Goal: Task Accomplishment & Management: Use online tool/utility

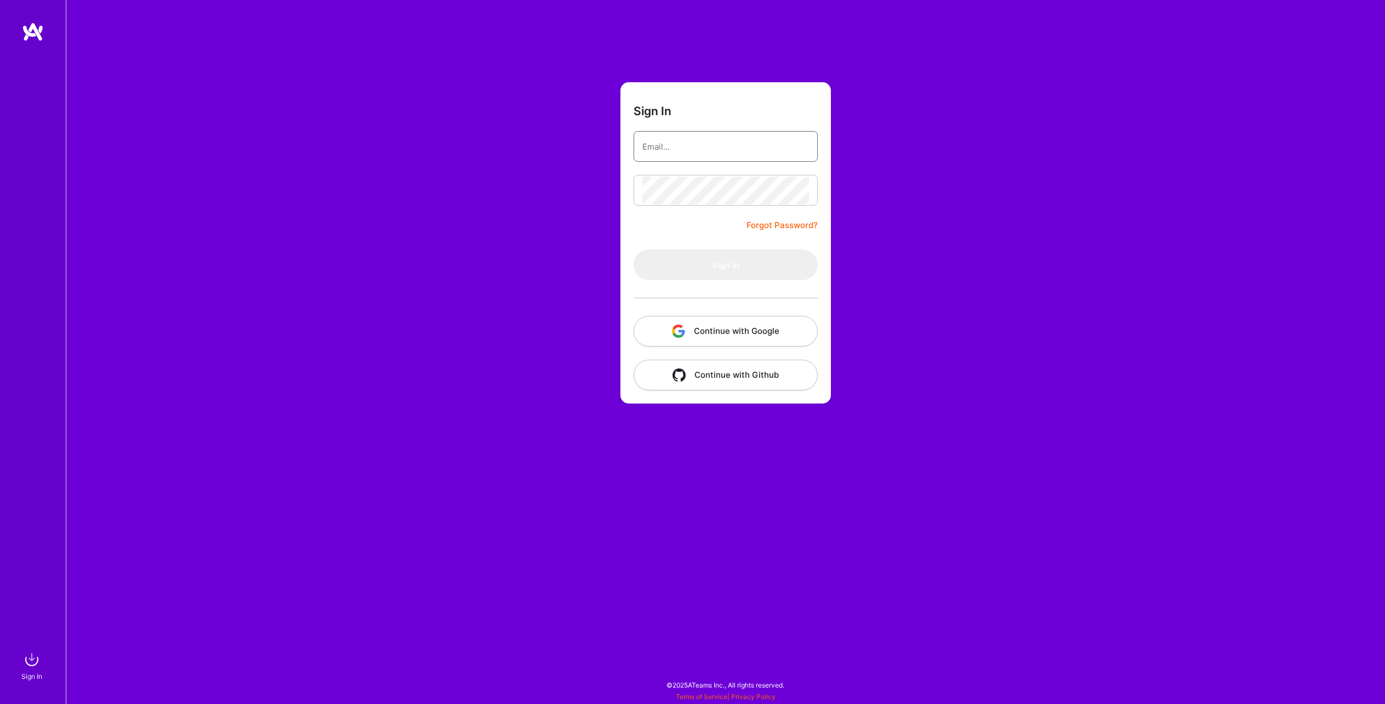
click at [700, 136] on input "email" at bounding box center [725, 147] width 167 height 28
type input "[EMAIL_ADDRESS][DOMAIN_NAME]"
click at [739, 326] on button "Continue with Google" at bounding box center [725, 331] width 184 height 31
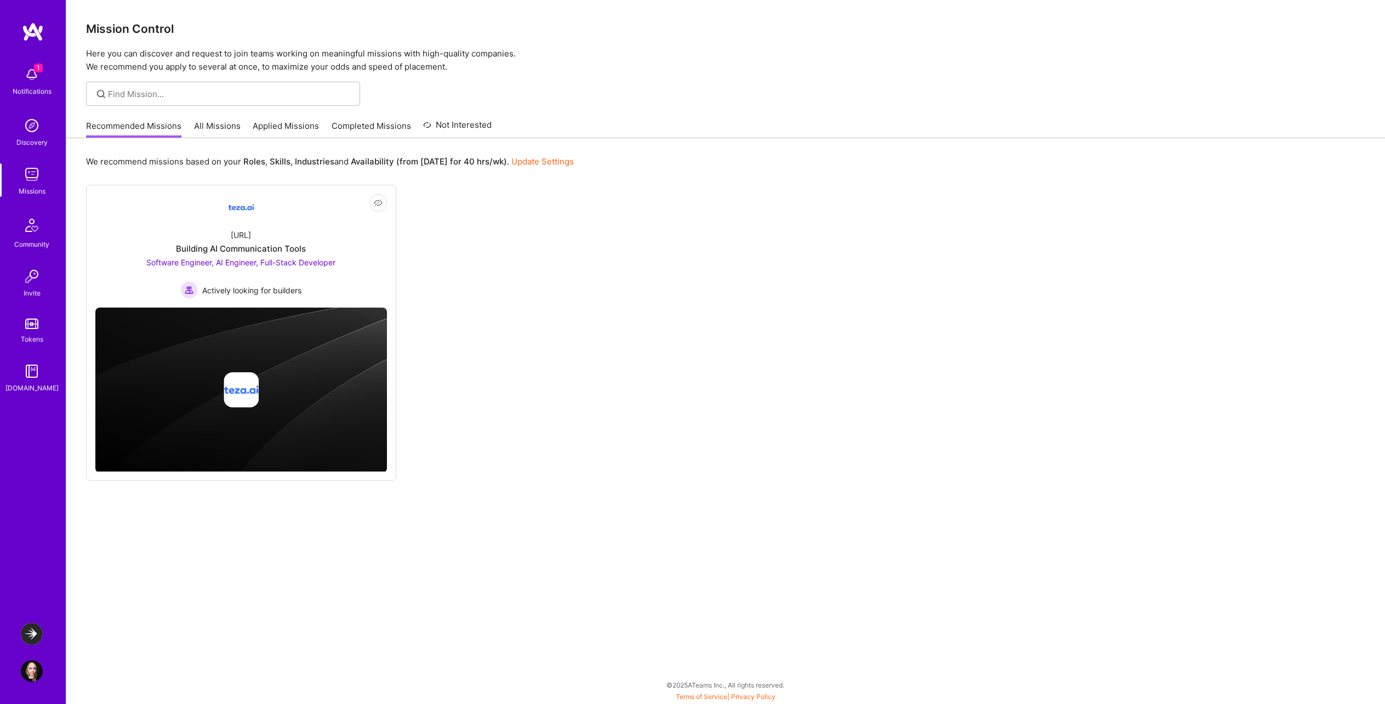
click at [33, 284] on img at bounding box center [32, 276] width 22 height 22
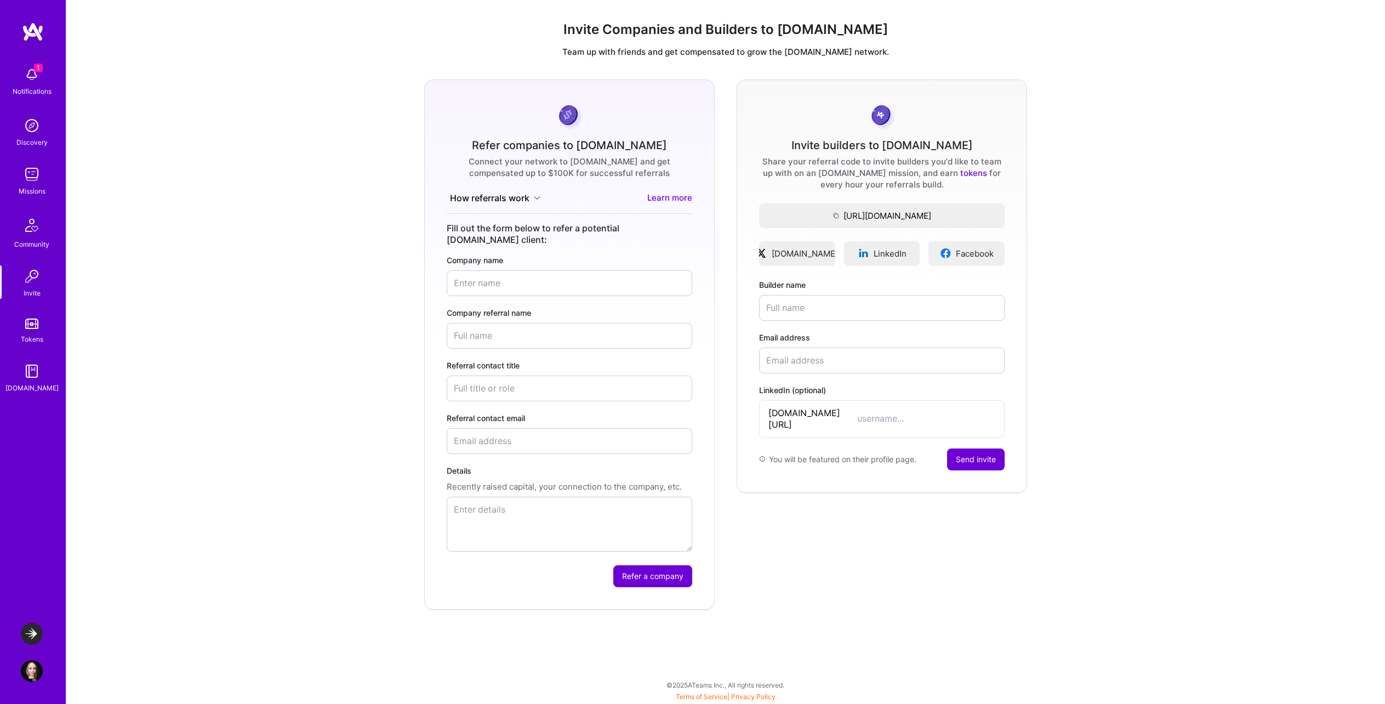
click at [36, 631] on img at bounding box center [32, 634] width 22 height 22
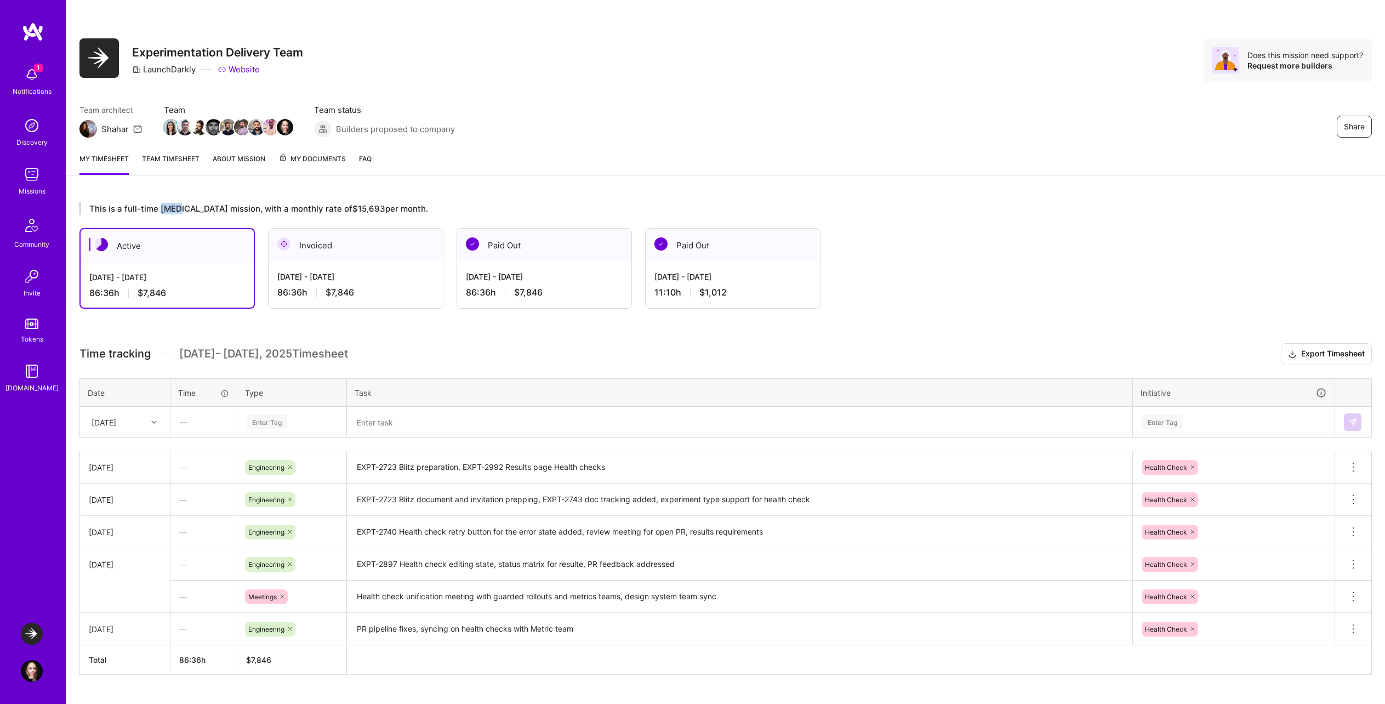
drag, startPoint x: 159, startPoint y: 212, endPoint x: 174, endPoint y: 212, distance: 15.3
click at [174, 212] on div "This is a full-time [MEDICAL_DATA] mission, with a monthly rate of $15,693 per …" at bounding box center [667, 208] width 1177 height 13
click at [34, 176] on img at bounding box center [32, 174] width 22 height 22
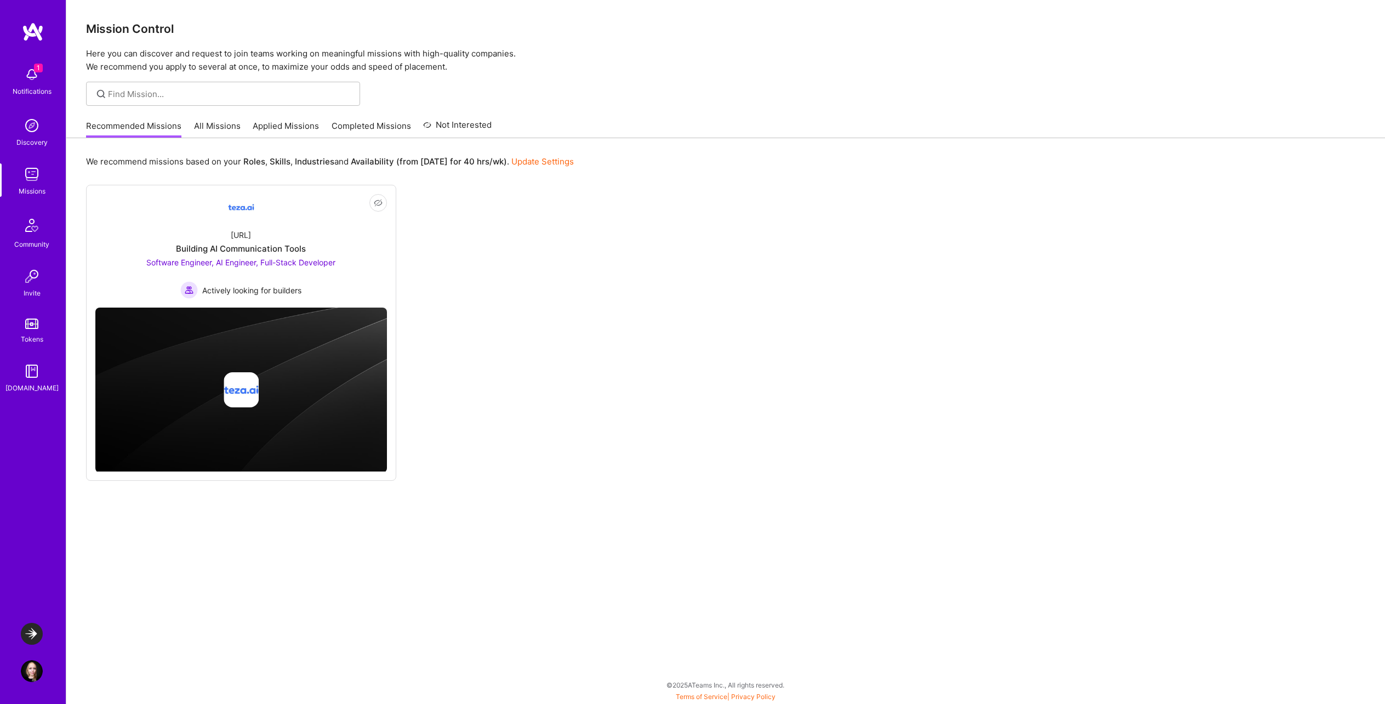
click at [216, 134] on link "All Missions" at bounding box center [217, 129] width 47 height 18
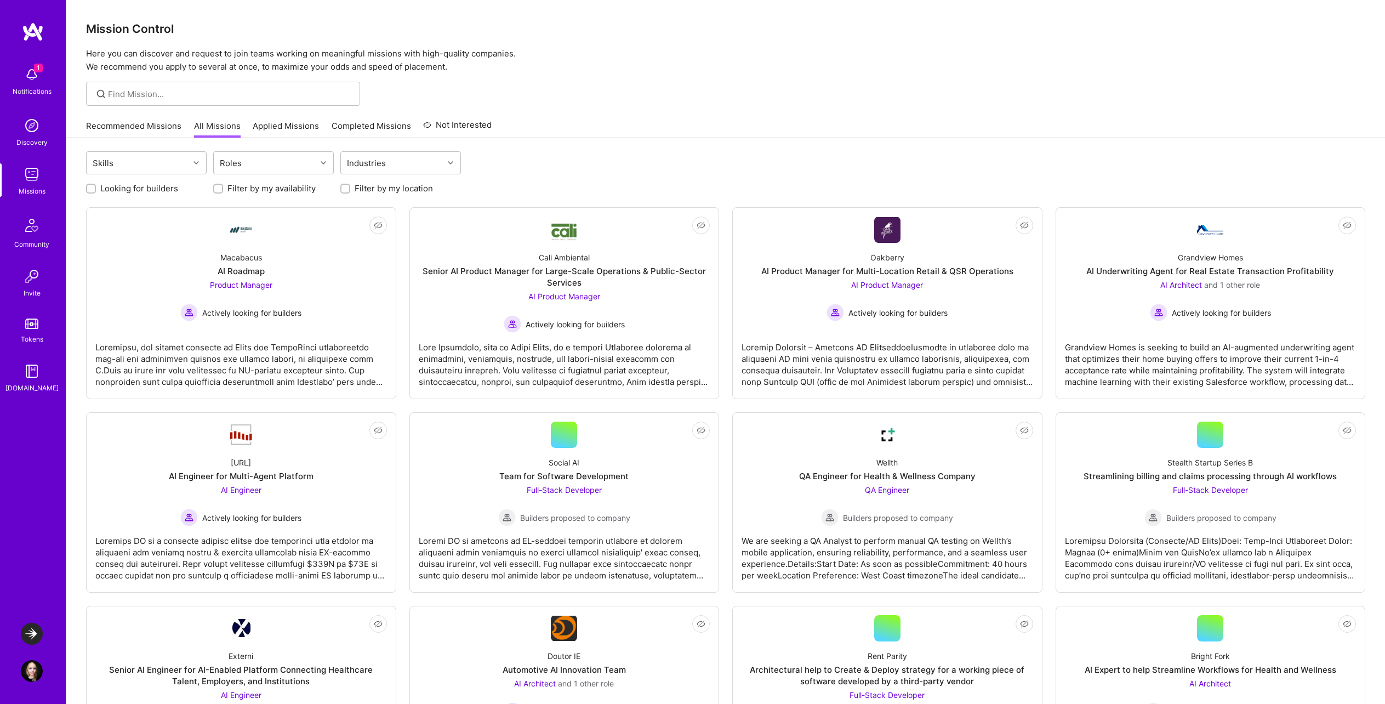
click at [208, 102] on div at bounding box center [223, 94] width 274 height 24
type input "grandvie"
click at [1174, 226] on link "Not Interested Grandview Homes AI Underwriting Agent for Real Estate Transactio…" at bounding box center [1211, 302] width 292 height 173
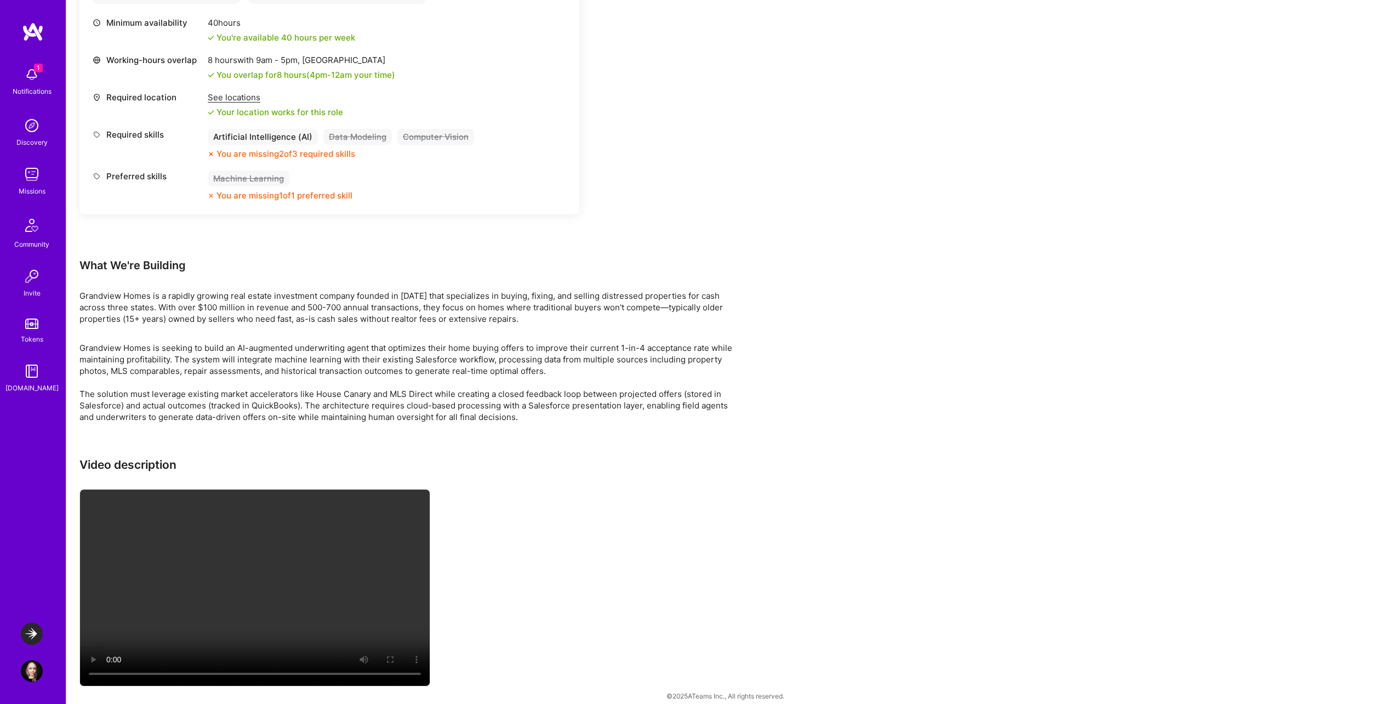
scroll to position [832, 0]
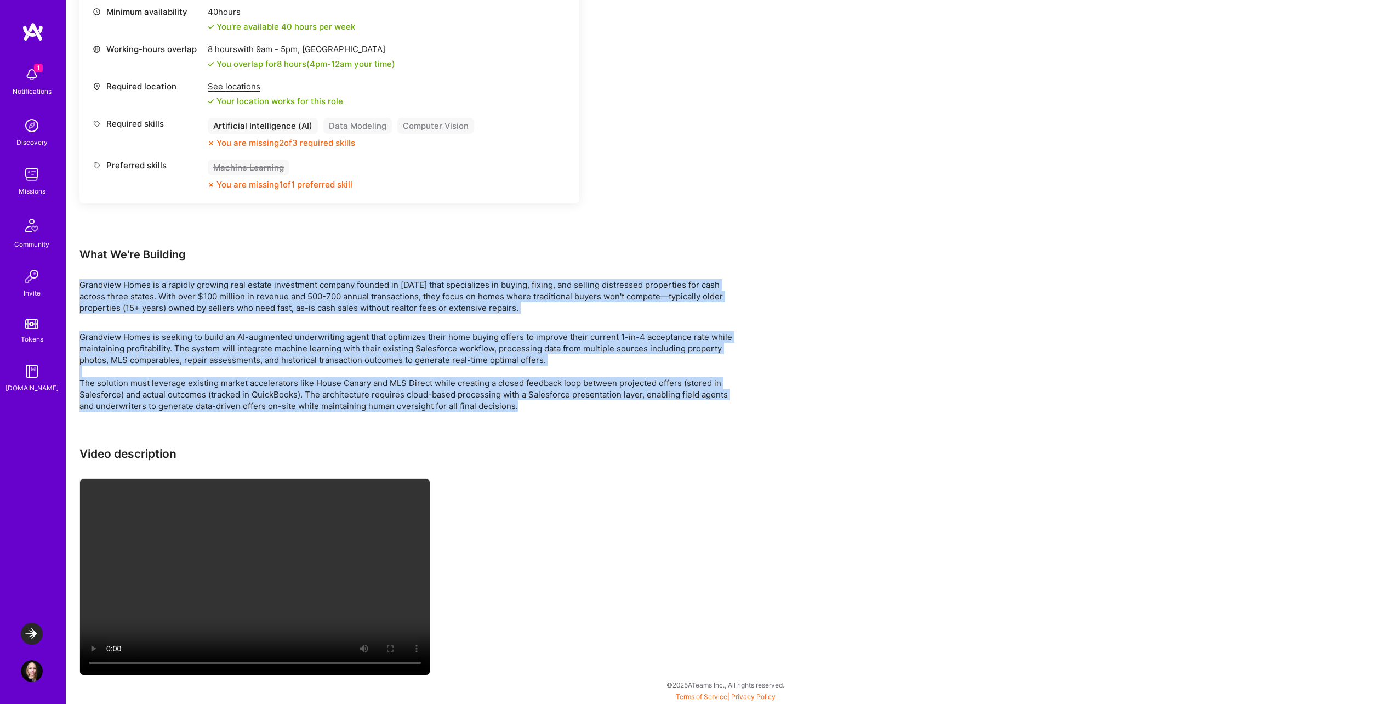
drag, startPoint x: 545, startPoint y: 409, endPoint x: 73, endPoint y: 283, distance: 488.5
click at [73, 283] on div "Earn tokens for inviting a new [PERSON_NAME] to this mission Do you know the pe…" at bounding box center [725, 9] width 1318 height 1389
click at [82, 284] on p "Grandview Homes is a rapidly growing real estate investment company founded in …" at bounding box center [408, 296] width 658 height 35
drag, startPoint x: 82, startPoint y: 284, endPoint x: 520, endPoint y: 406, distance: 454.4
click at [520, 406] on div "Earn tokens for inviting a new [PERSON_NAME] to this mission Do you know the pe…" at bounding box center [408, 2] width 658 height 1349
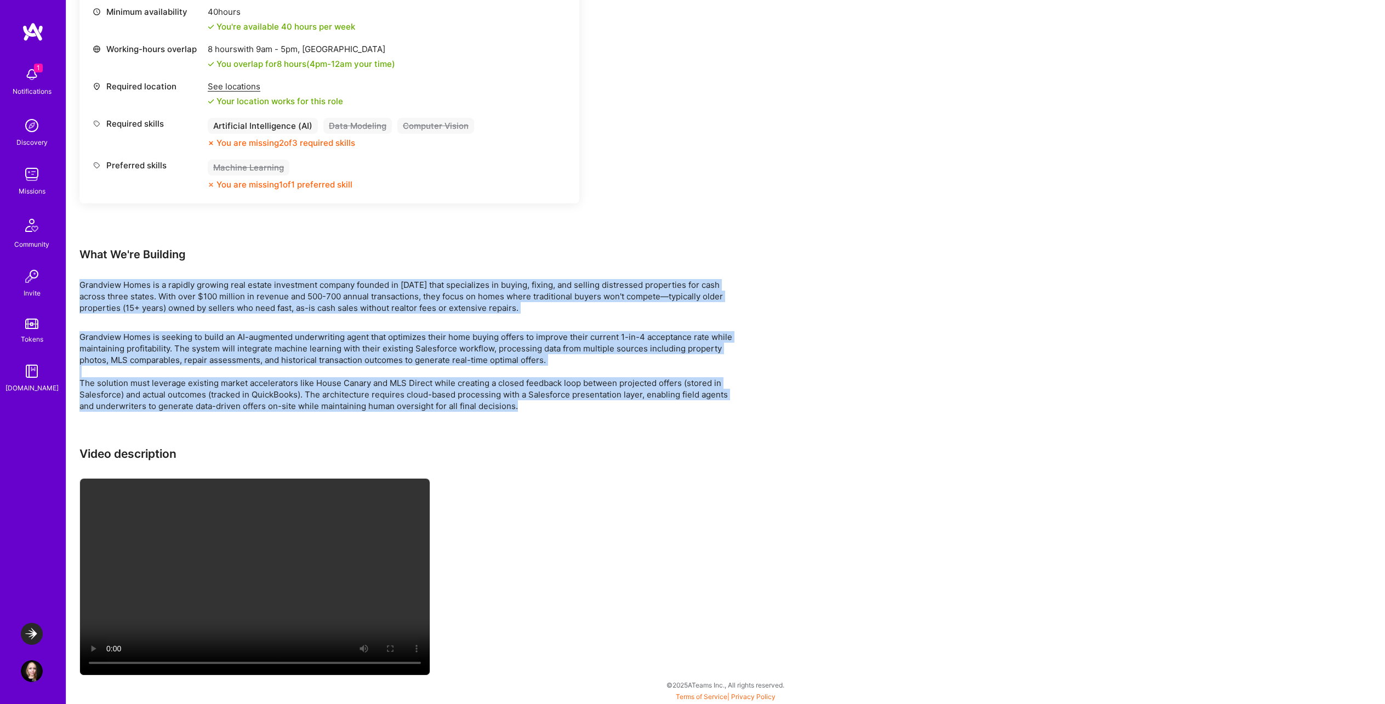
click at [520, 406] on p "Grandview Homes is seeking to build an AI-augmented underwriting agent that opt…" at bounding box center [408, 371] width 658 height 81
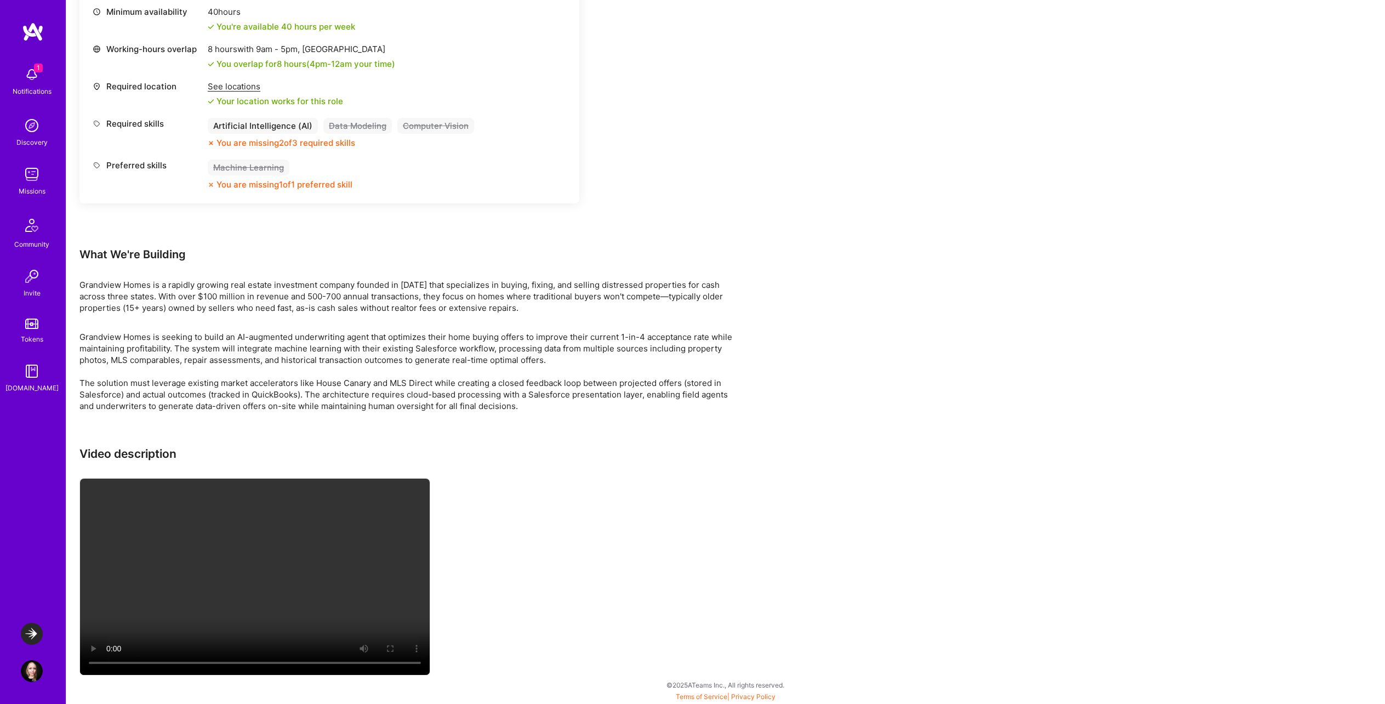
click at [28, 73] on img at bounding box center [32, 75] width 22 height 22
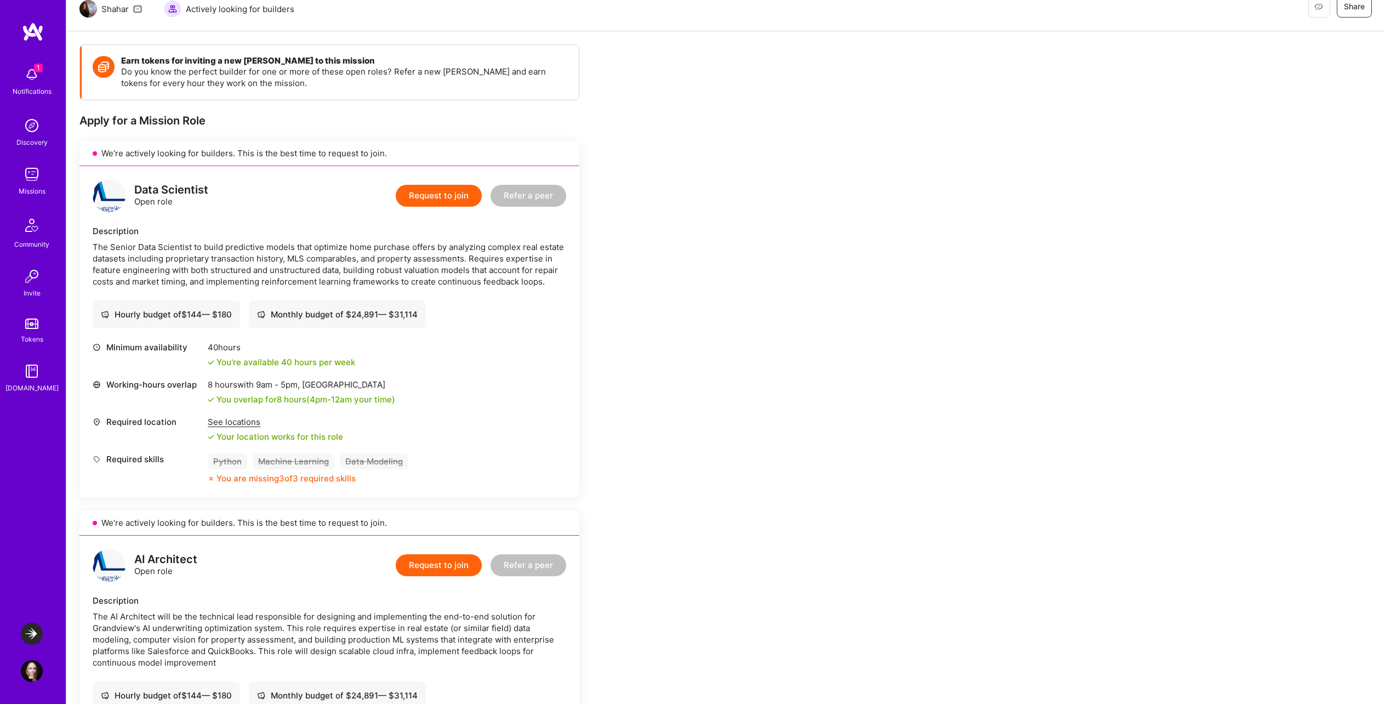
scroll to position [0, 0]
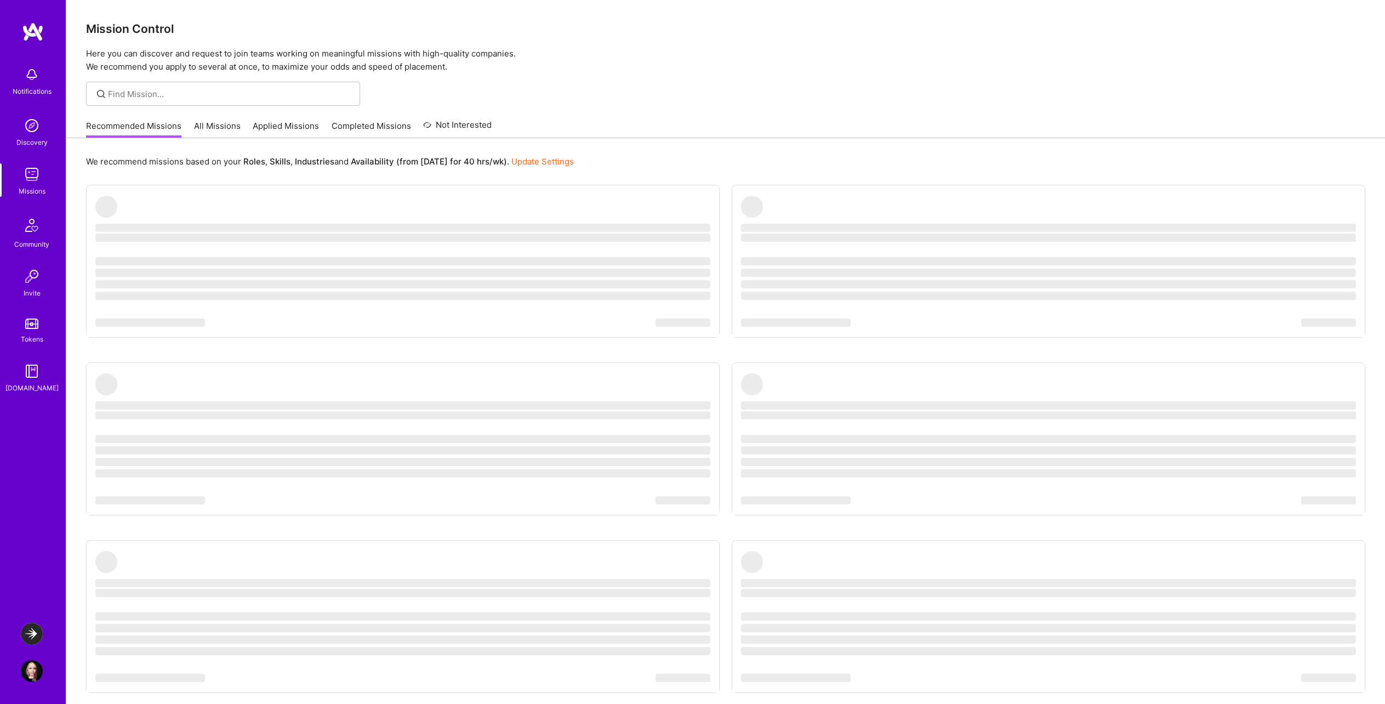
click at [697, 328] on ul "‌ ‌ ‌ ‌ ‌ ‌ ‌ ‌ ‌ ‌ ‌ ‌ ‌ ‌ ‌ ‌ ‌ ‌ ‌ ‌ ‌ ‌ ‌ ‌ ‌ ‌ ‌ ‌ ‌ ‌ ‌ ‌ ‌ ‌ ‌ ‌ ‌ ‌ ‌ ‌…" at bounding box center [725, 461] width 1279 height 553
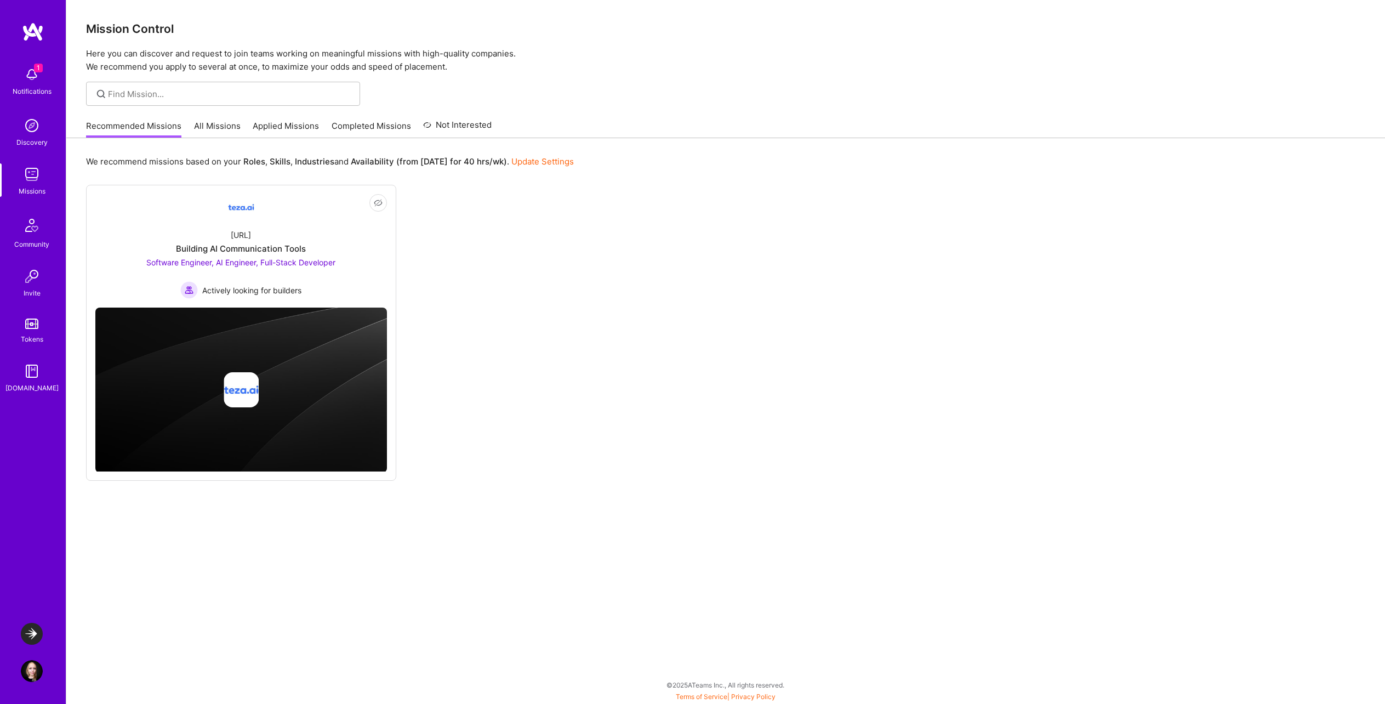
click at [234, 127] on link "All Missions" at bounding box center [217, 129] width 47 height 18
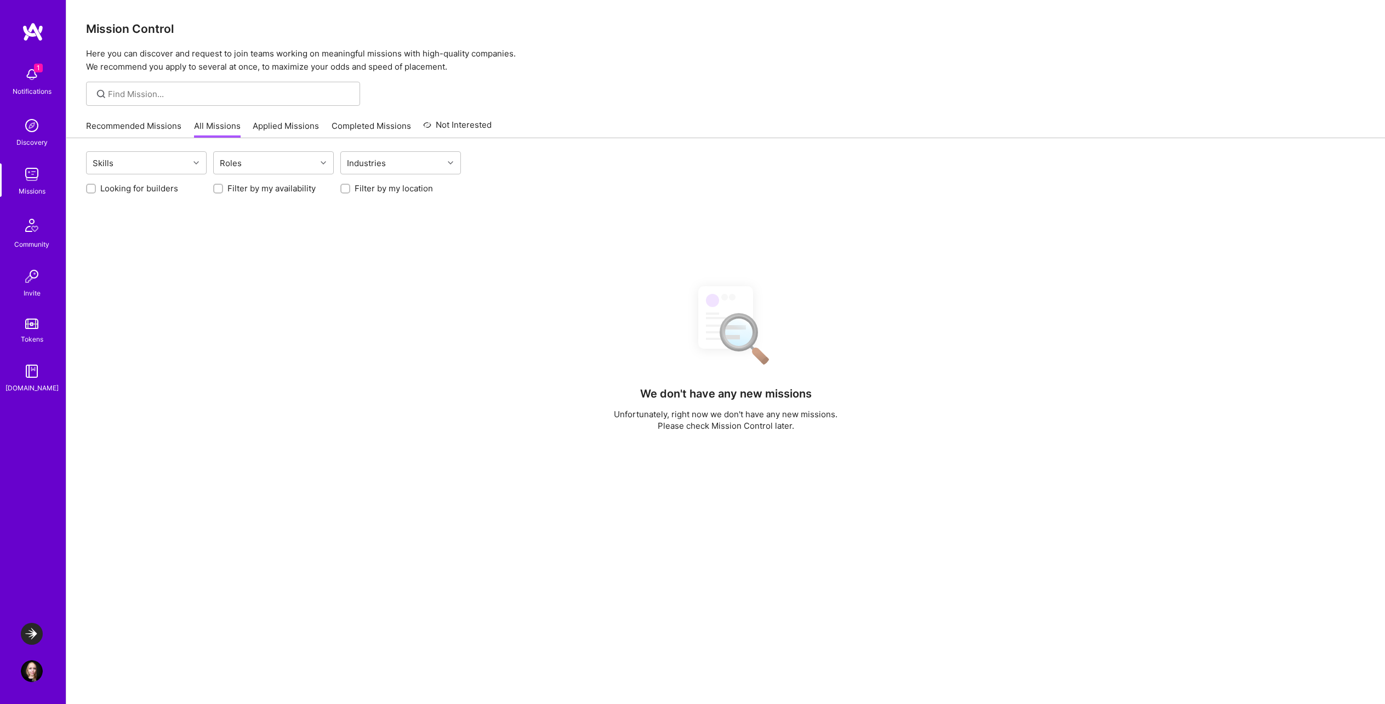
click at [160, 124] on link "Recommended Missions" at bounding box center [133, 129] width 95 height 18
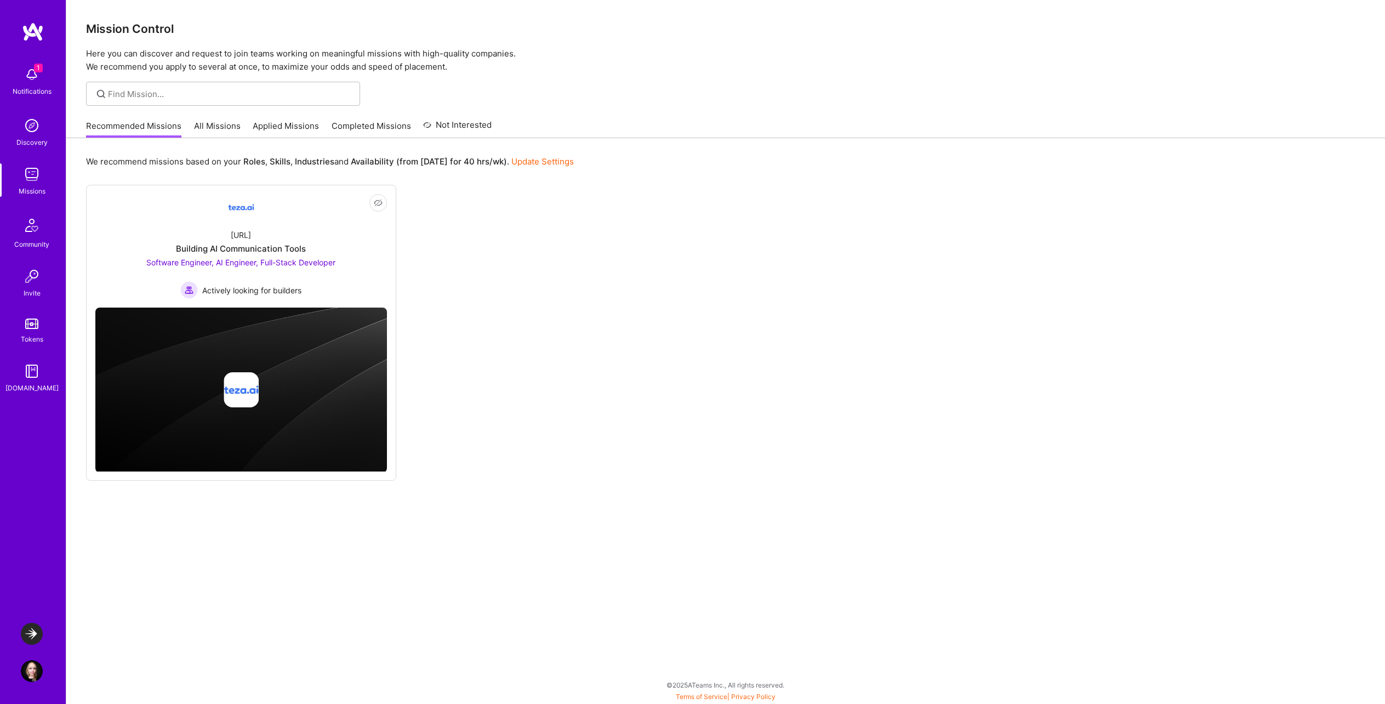
click at [435, 124] on link "Not Interested" at bounding box center [457, 128] width 68 height 20
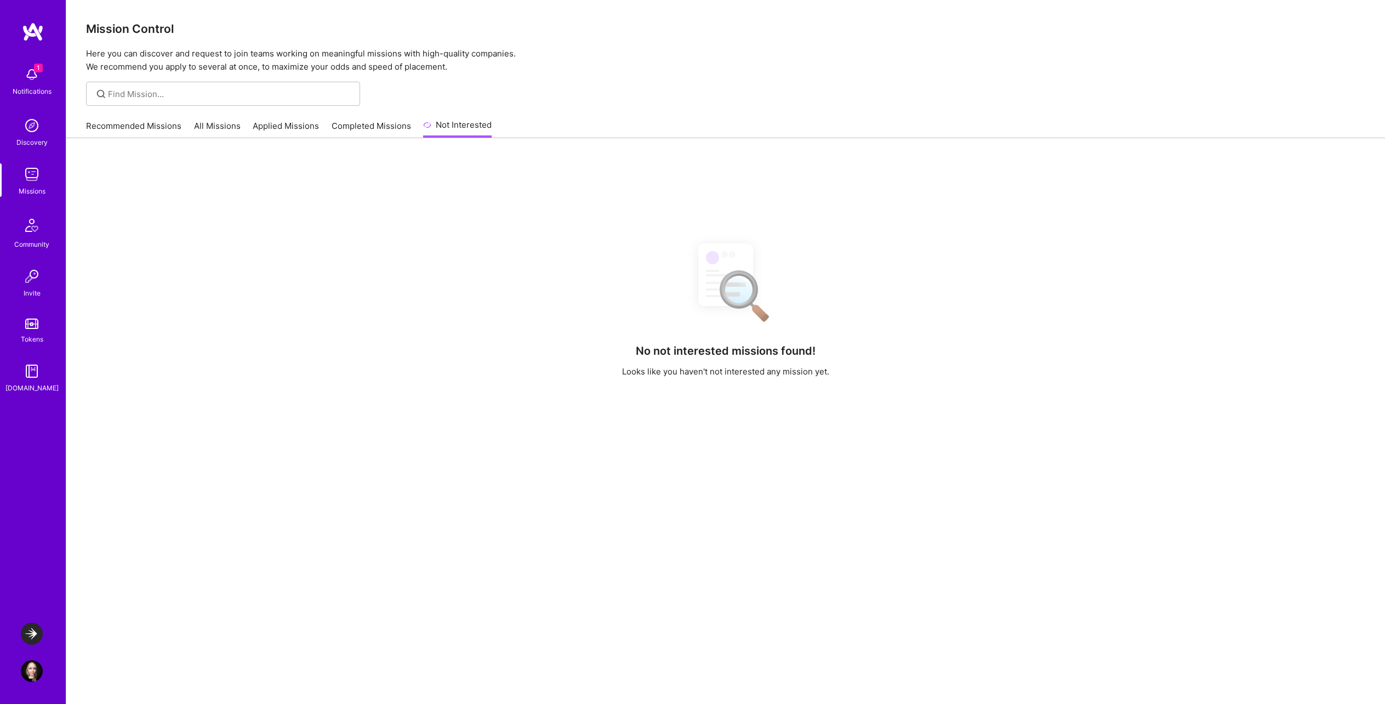
click at [362, 132] on link "Completed Missions" at bounding box center [371, 129] width 79 height 18
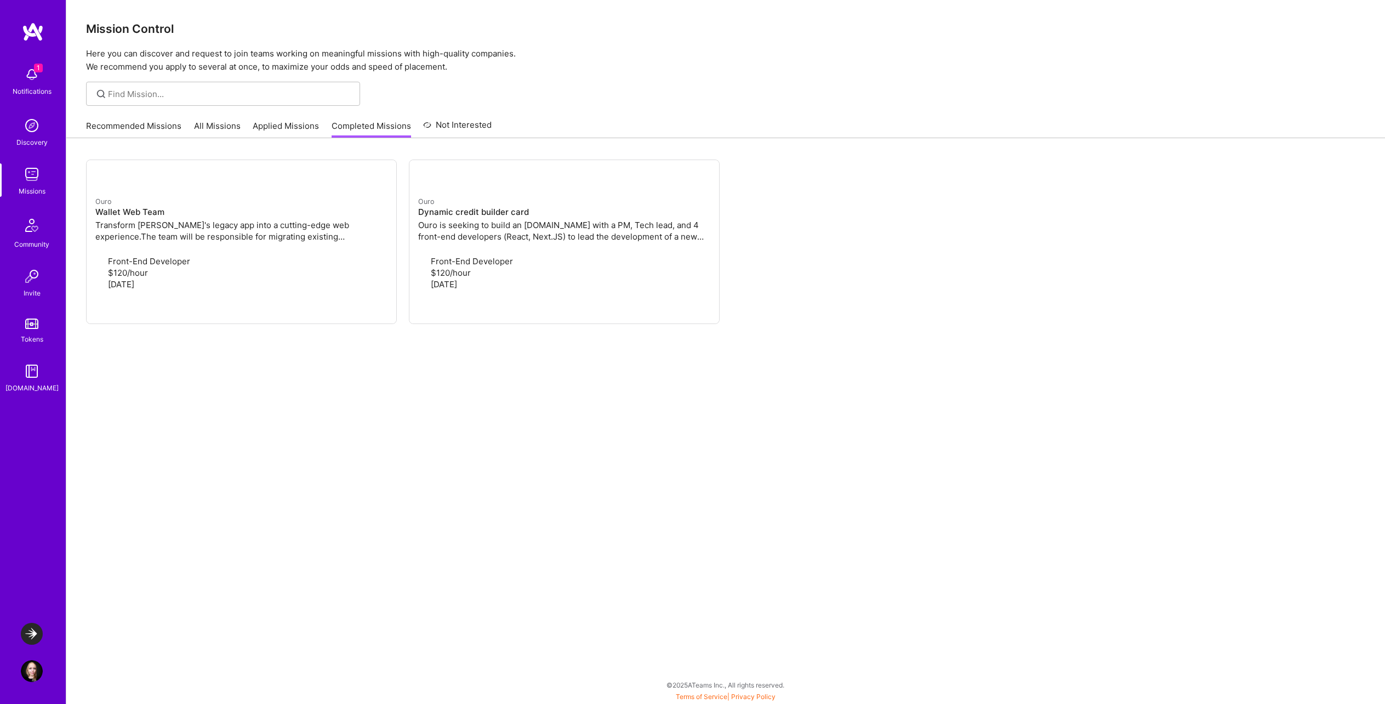
click at [264, 129] on link "Applied Missions" at bounding box center [286, 129] width 66 height 18
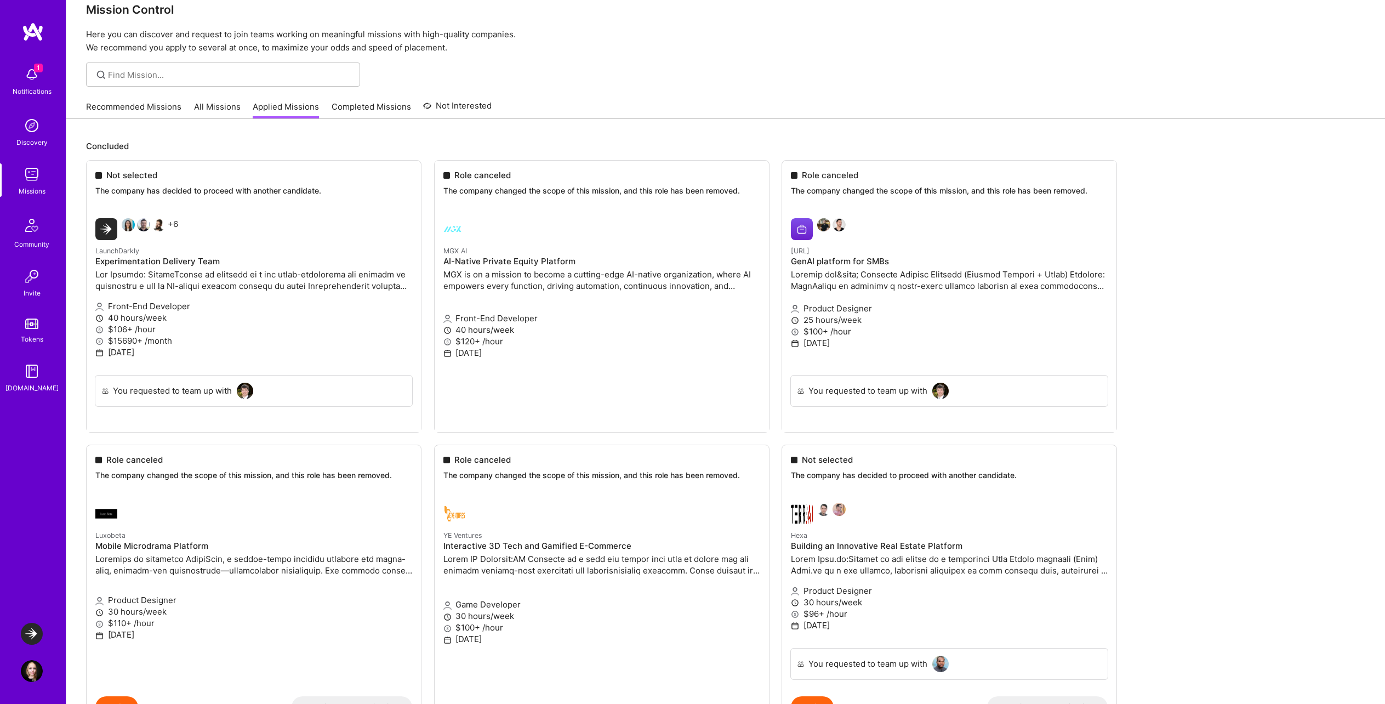
scroll to position [21, 0]
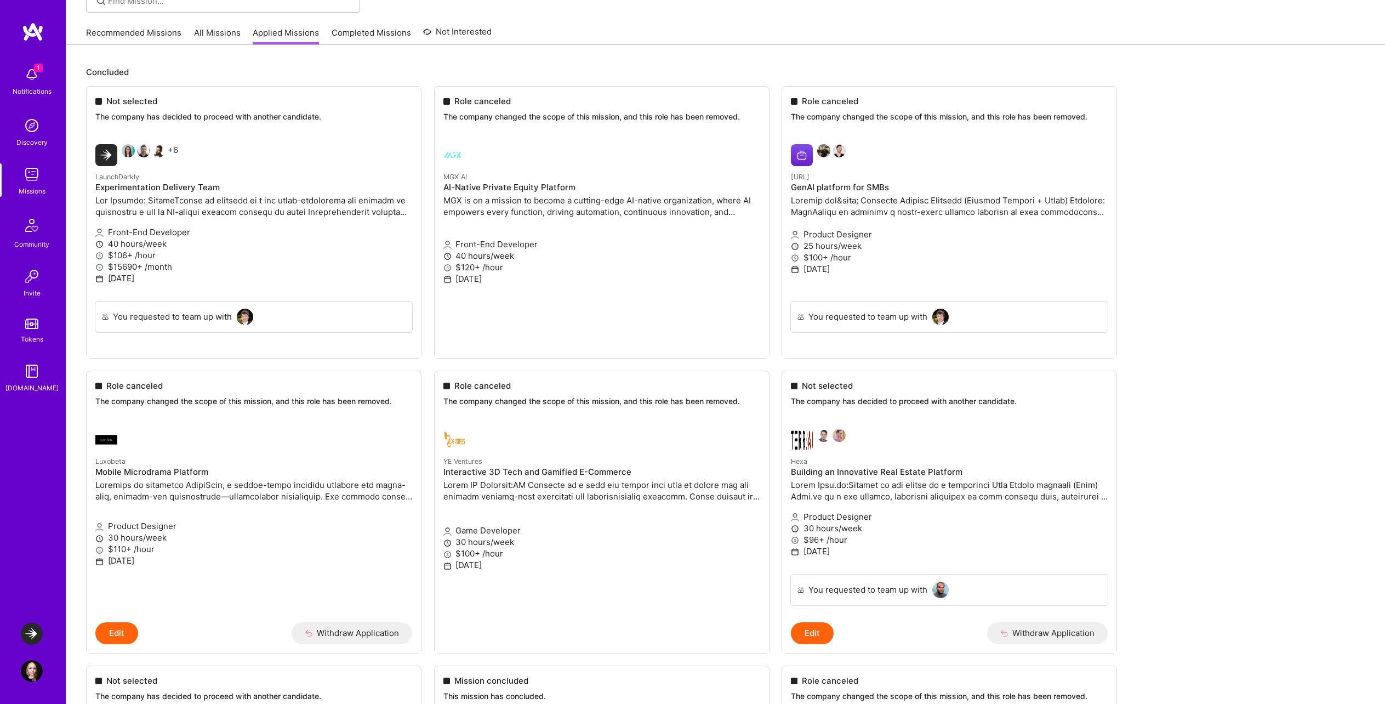
scroll to position [0, 0]
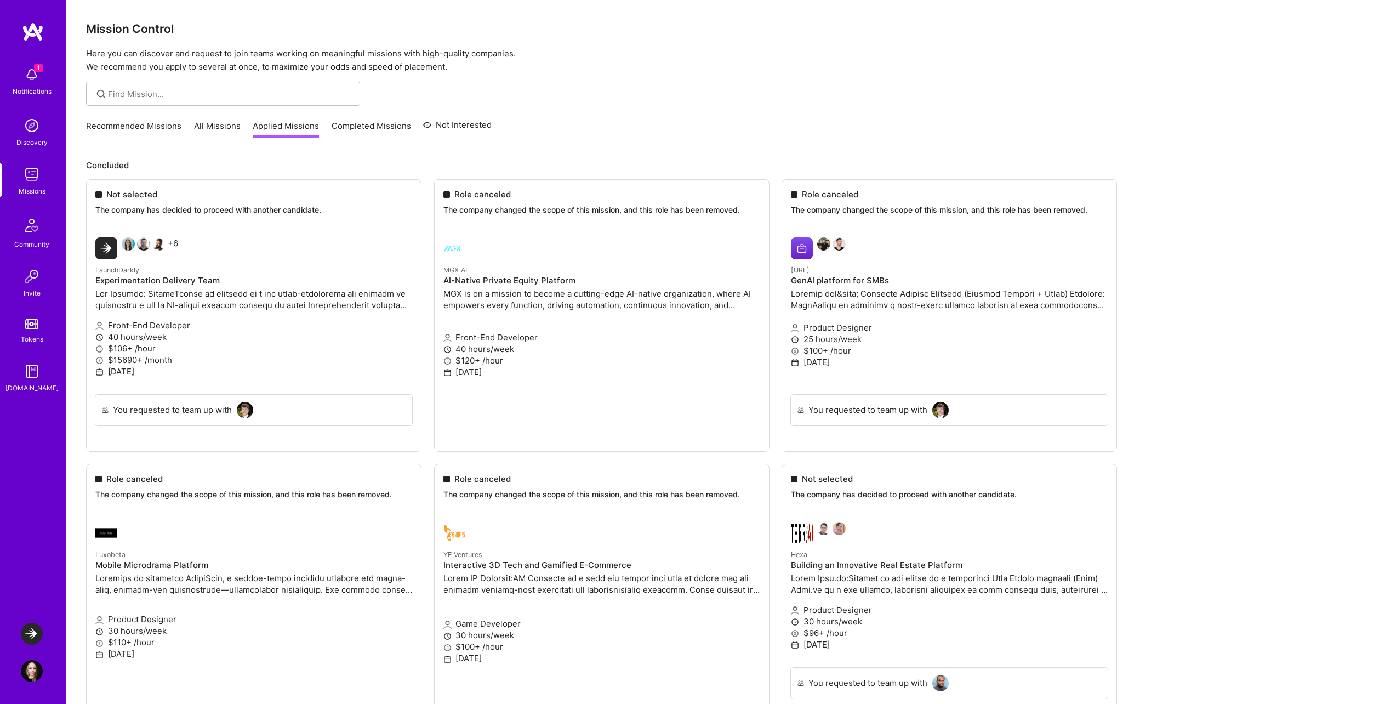
click at [31, 84] on img at bounding box center [32, 75] width 22 height 22
click at [27, 84] on div "1 Notifications Discovery Missions Community Invite Tokens A.Guide" at bounding box center [33, 227] width 66 height 332
click at [153, 135] on link "Recommended Missions" at bounding box center [133, 129] width 95 height 18
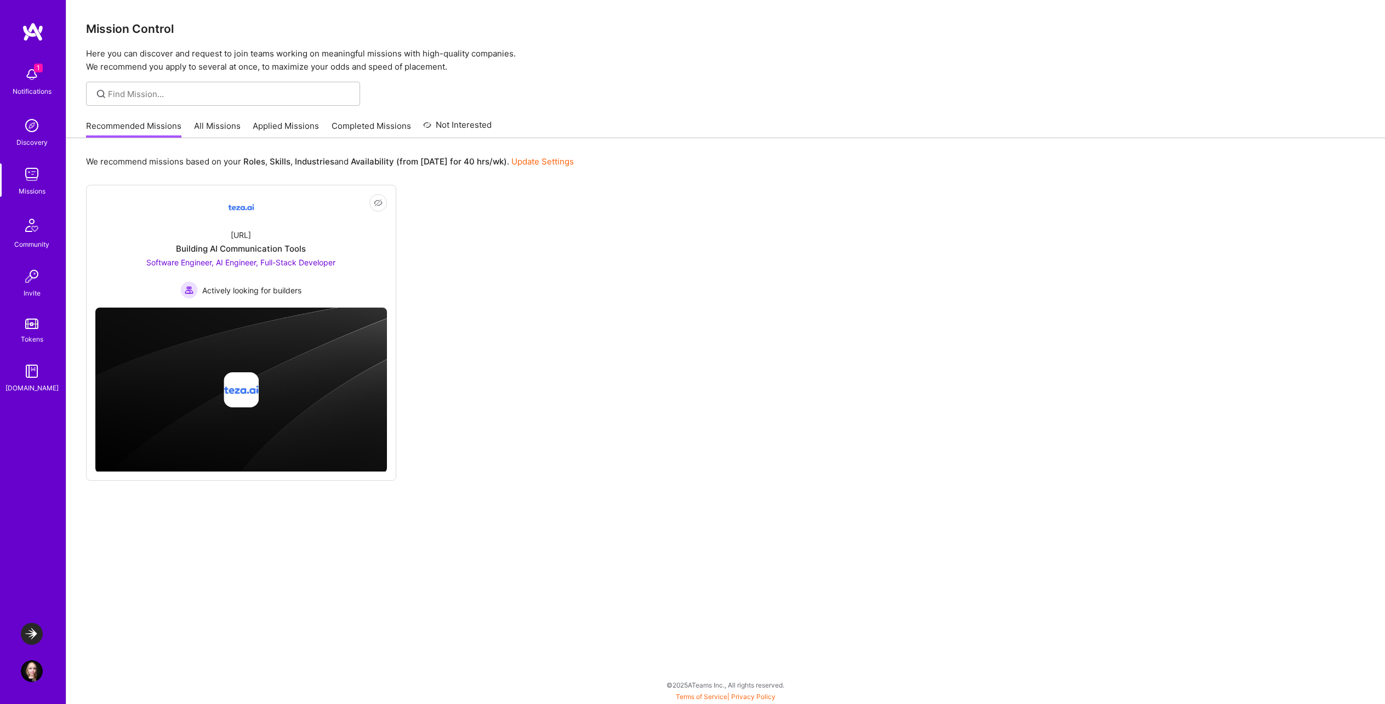
click at [211, 123] on link "All Missions" at bounding box center [217, 129] width 47 height 18
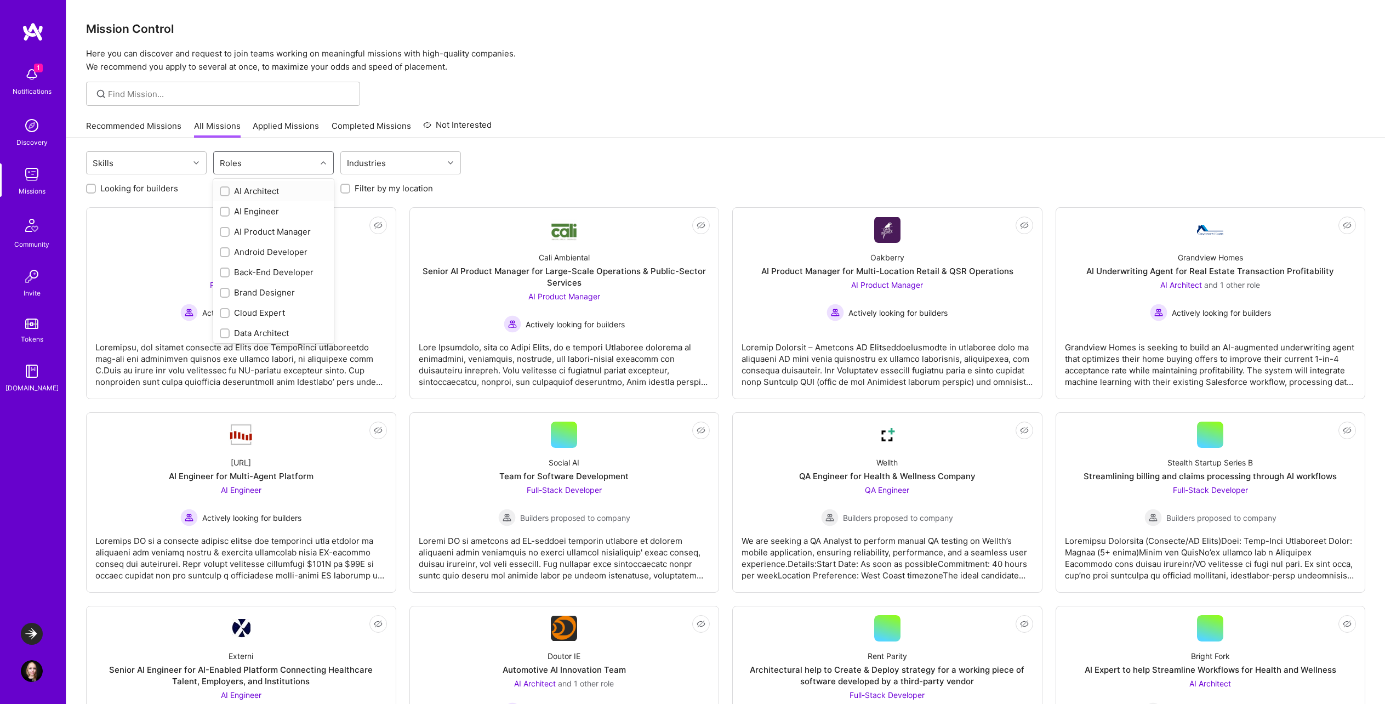
click at [309, 163] on div "Roles" at bounding box center [265, 163] width 102 height 22
click at [273, 224] on div "Front-End Developer" at bounding box center [273, 224] width 107 height 12
checkbox input "true"
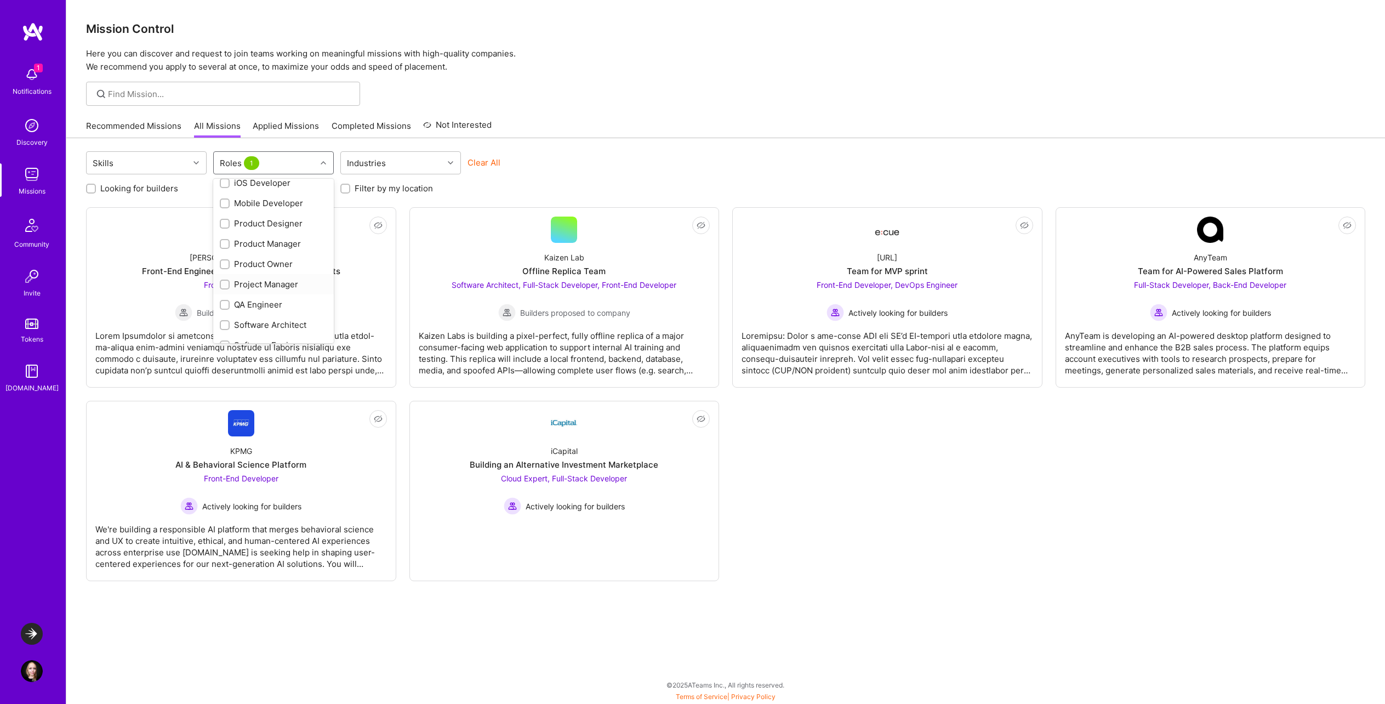
scroll to position [387, 0]
click at [269, 326] on div "UX Expert" at bounding box center [273, 331] width 107 height 12
checkbox input "true"
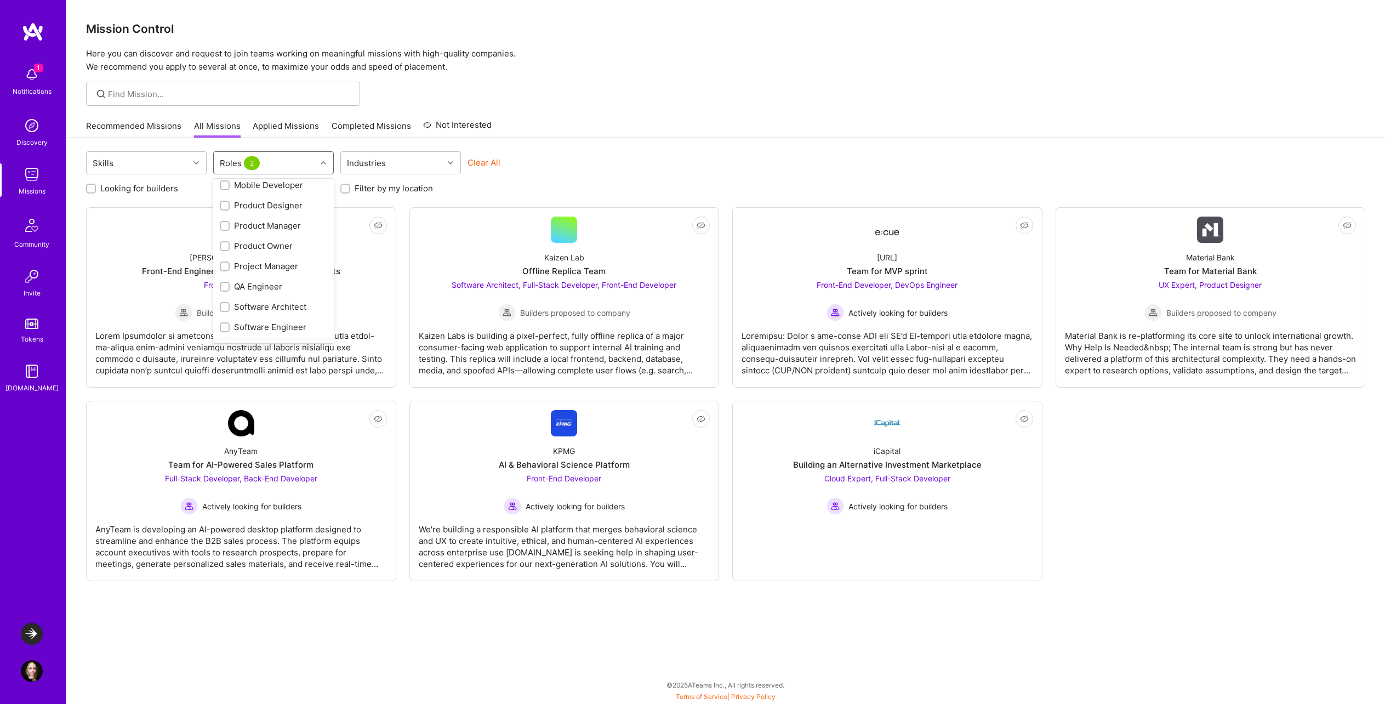
scroll to position [332, 0]
click at [270, 224] on div "Product Designer" at bounding box center [273, 225] width 107 height 12
checkbox input "true"
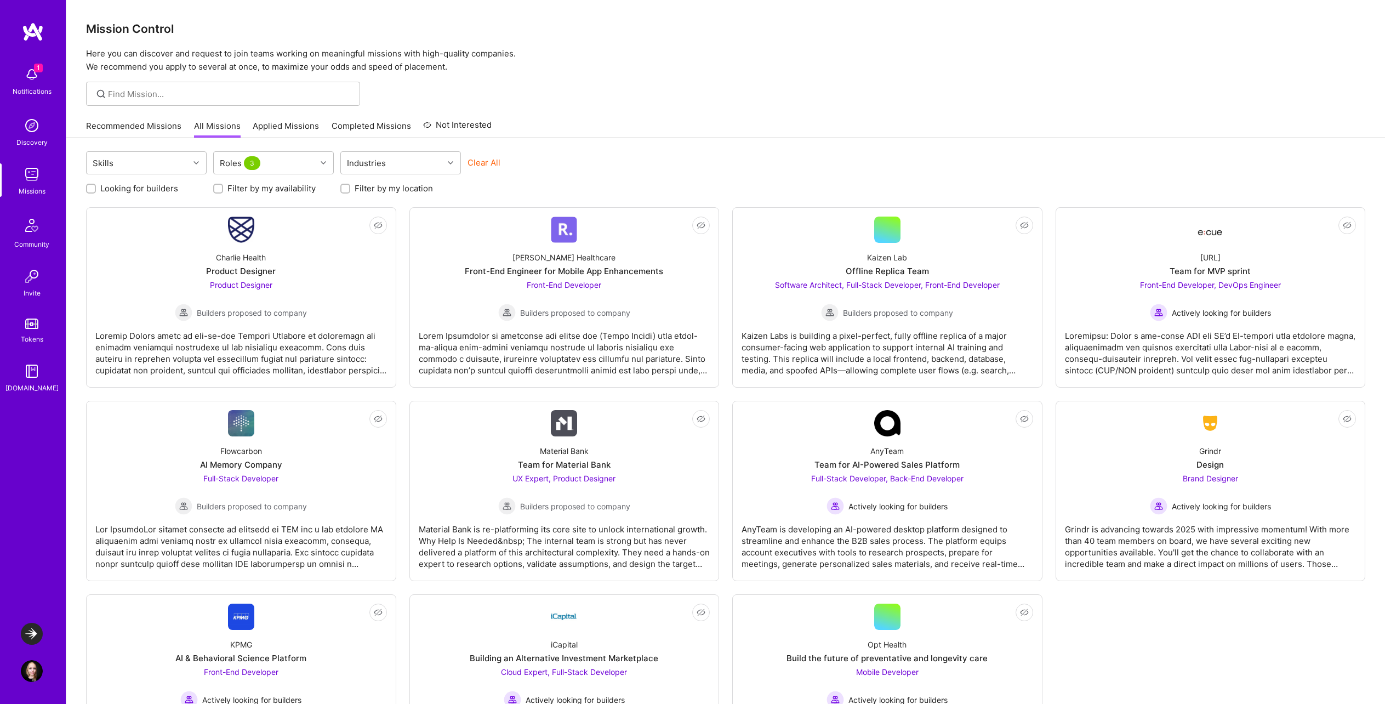
click at [644, 176] on div "Skills Roles 3 Industries Clear All" at bounding box center [725, 164] width 1279 height 26
click at [370, 190] on label "Filter by my location" at bounding box center [394, 188] width 78 height 12
click at [350, 190] on input "Filter by my location" at bounding box center [346, 189] width 8 height 8
checkbox input "true"
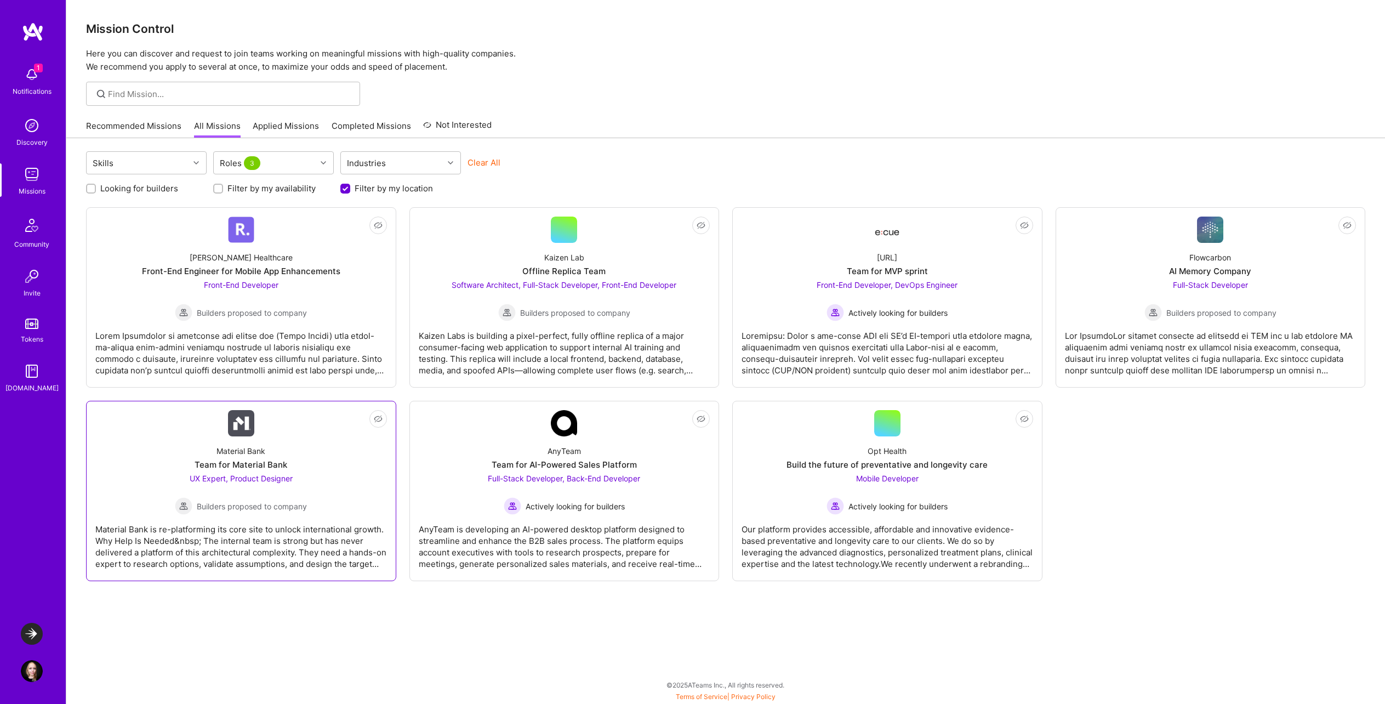
click at [355, 543] on div "Material Bank is re-platforming its core site to unlock international growth. W…" at bounding box center [241, 542] width 292 height 55
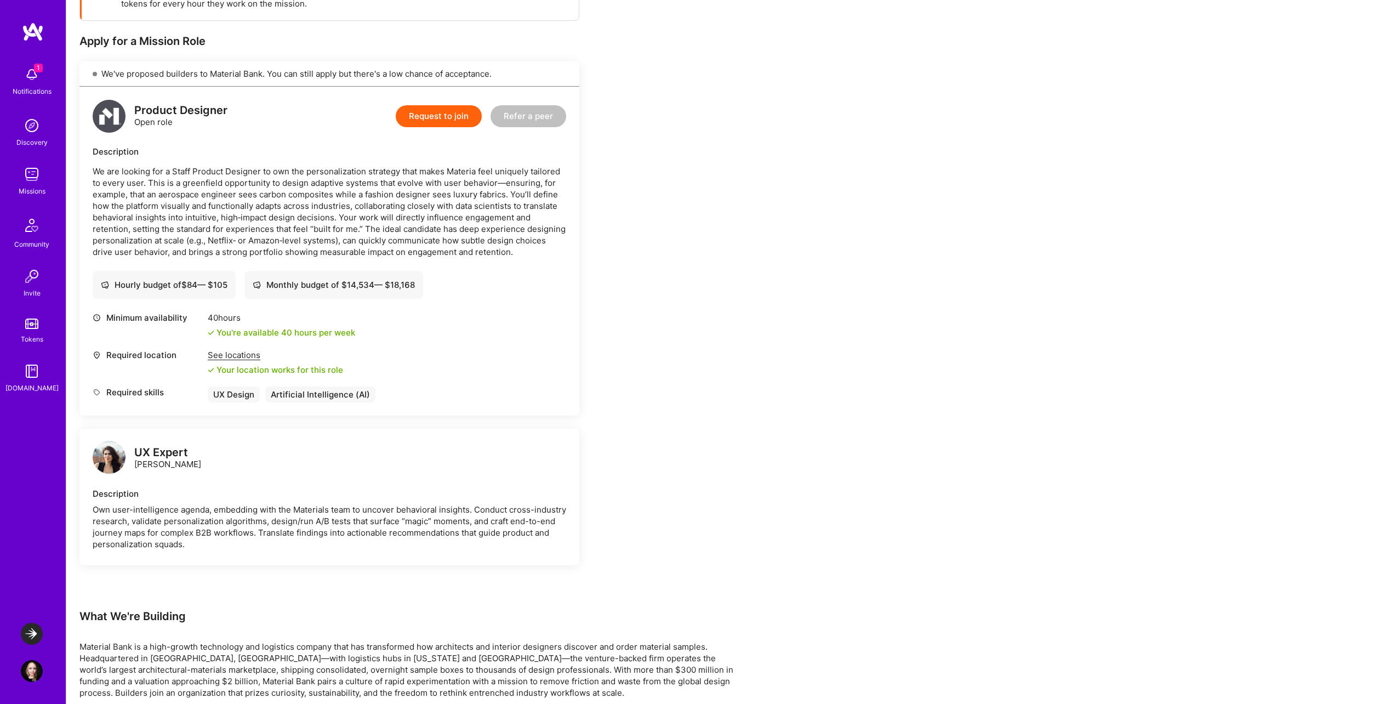
scroll to position [406, 0]
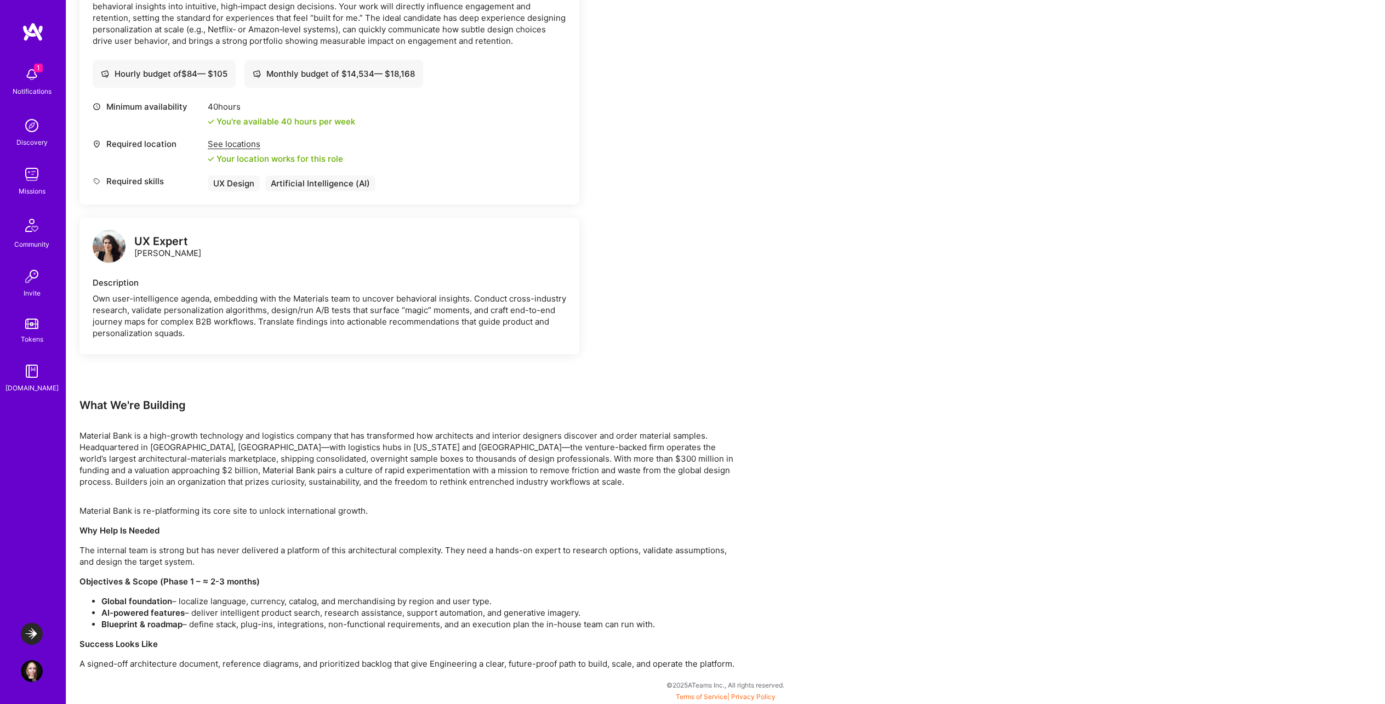
click at [36, 674] on img at bounding box center [32, 671] width 22 height 22
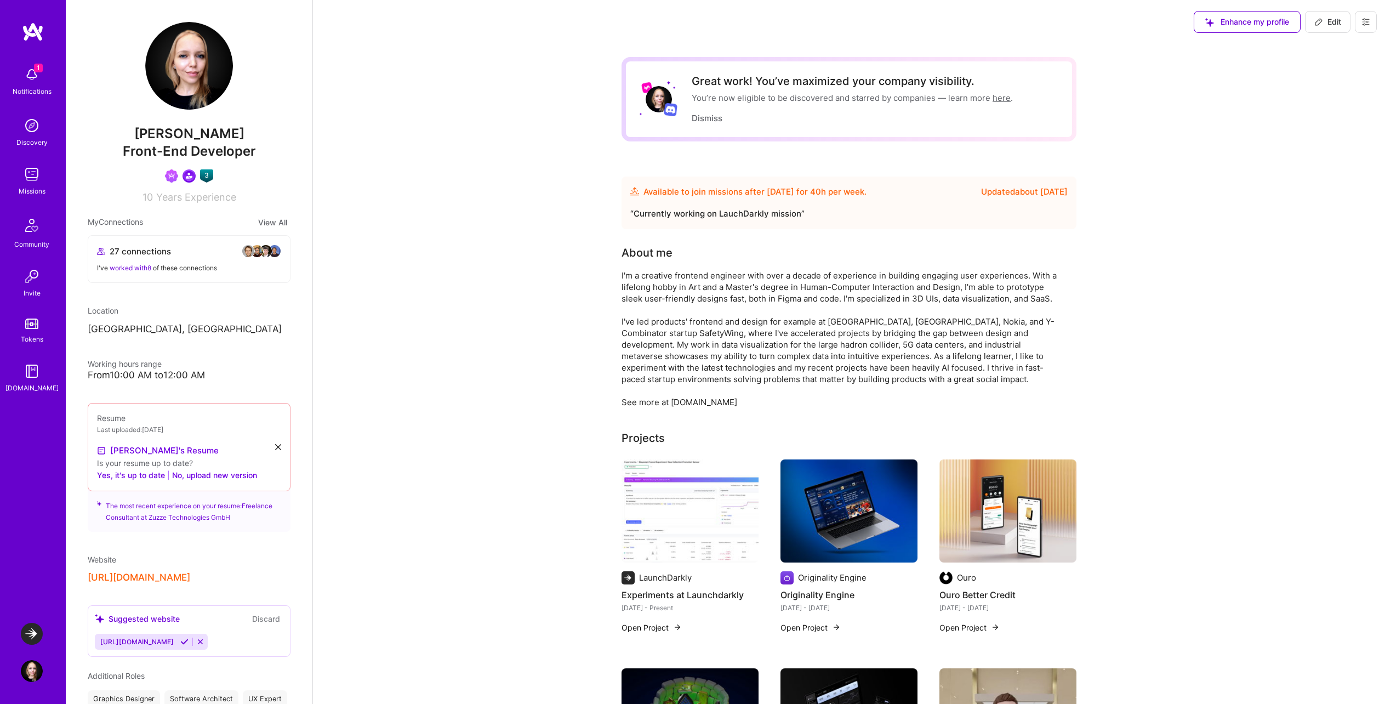
click at [198, 68] on img at bounding box center [189, 66] width 88 height 88
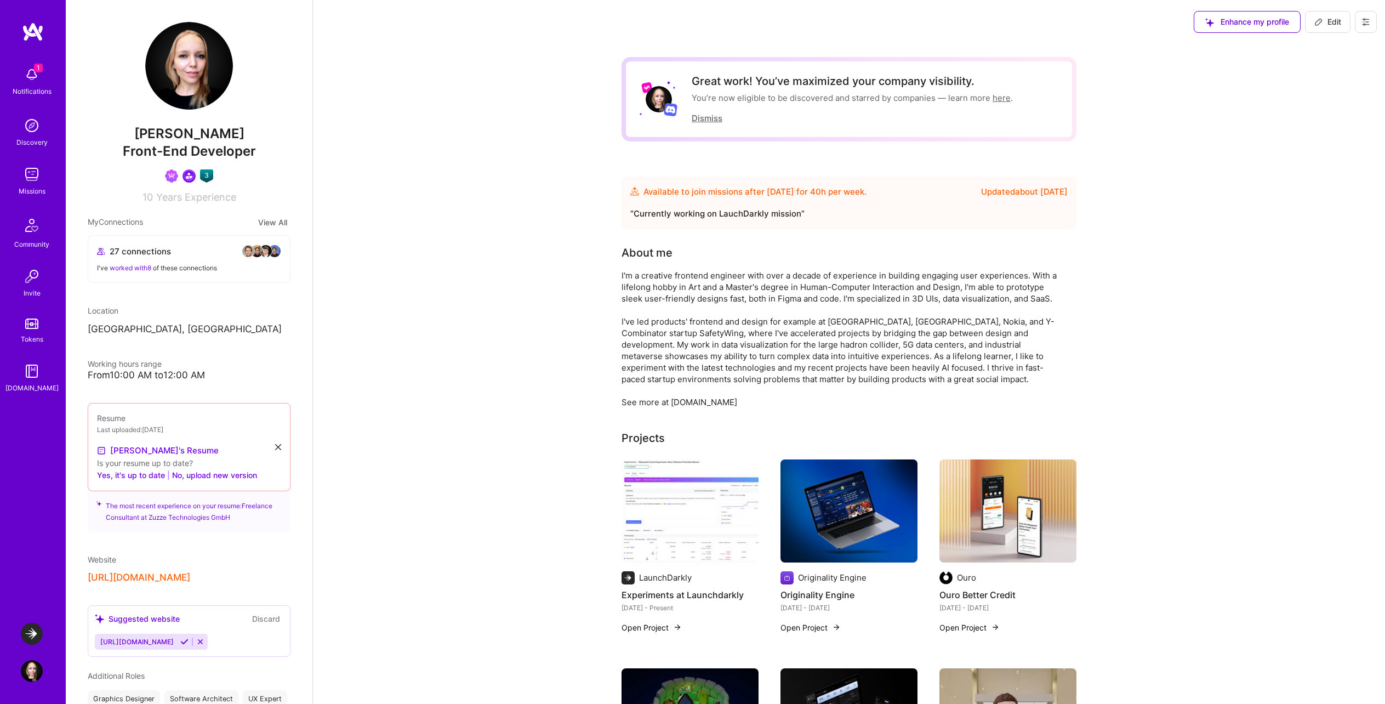
click at [715, 118] on button "Dismiss" at bounding box center [707, 118] width 31 height 12
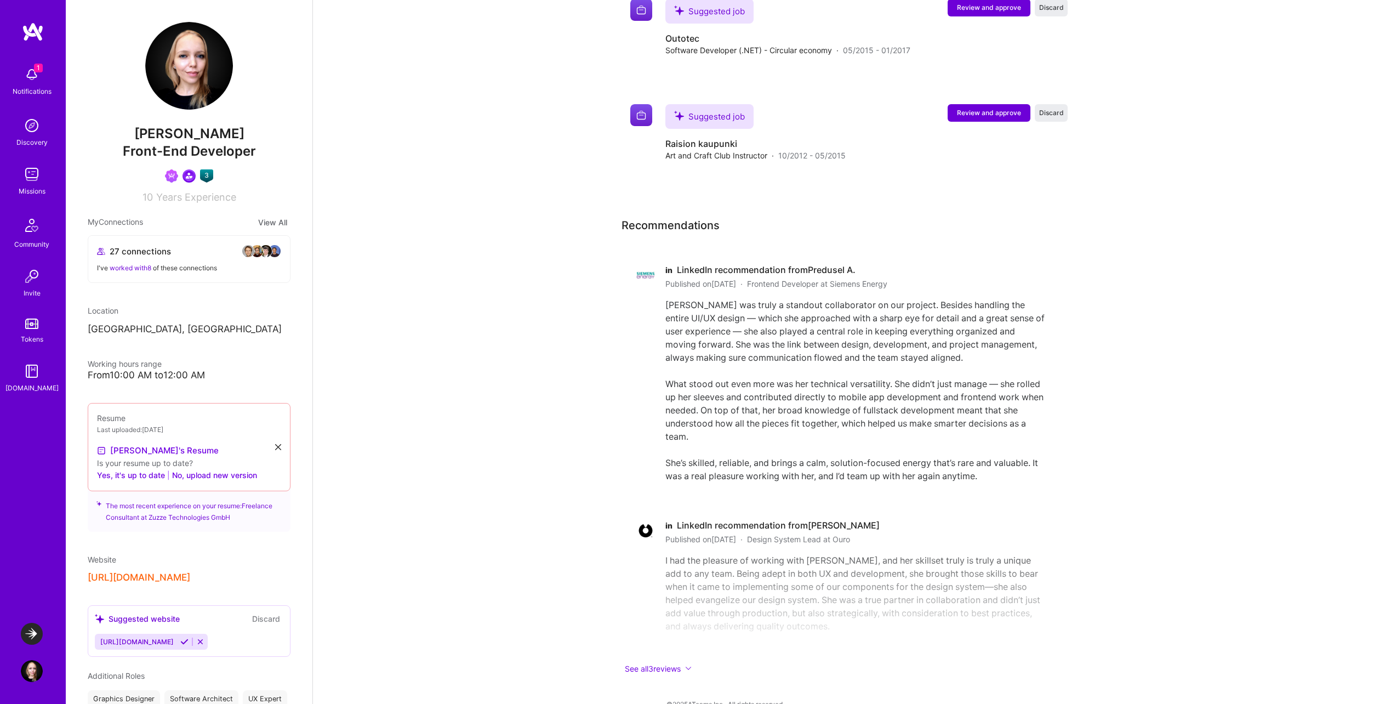
scroll to position [3259, 0]
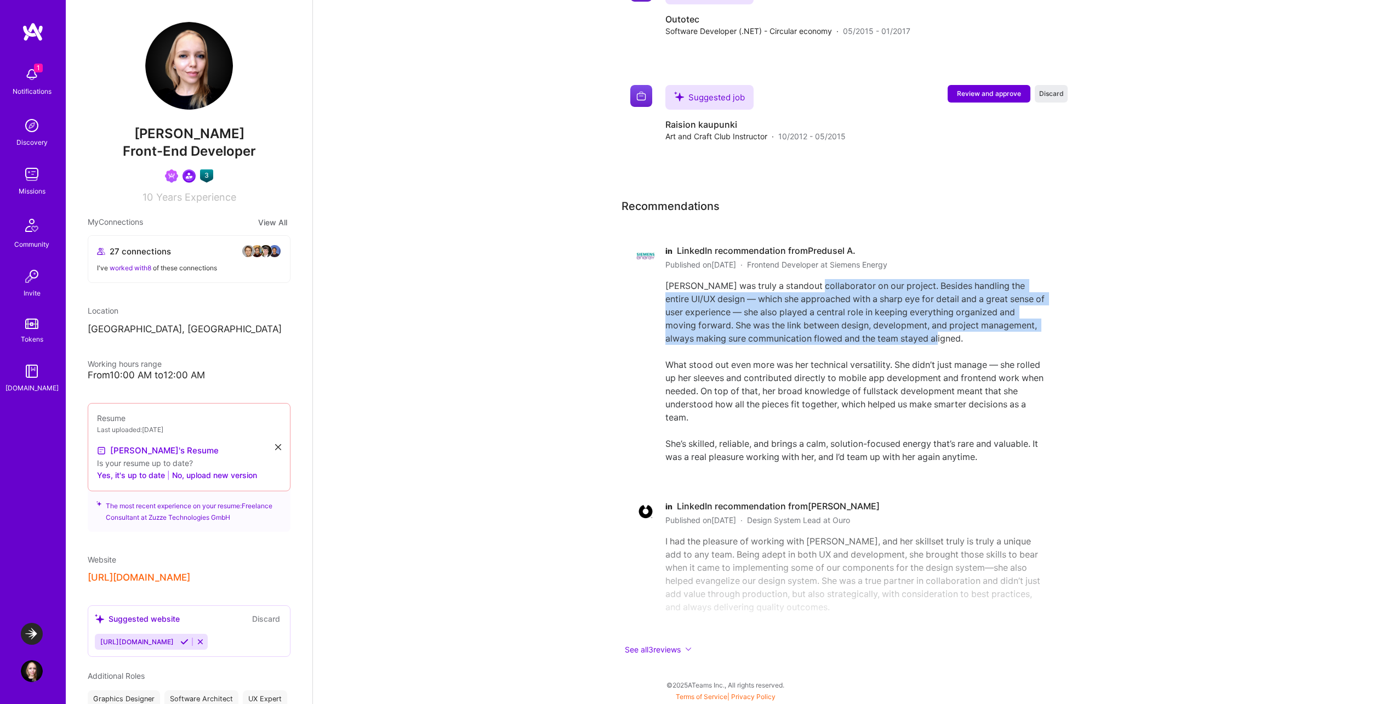
drag, startPoint x: 815, startPoint y: 283, endPoint x: 947, endPoint y: 338, distance: 142.5
click at [947, 338] on div "Susanna was truly a standout collaborator on our project. Besides handling the …" at bounding box center [855, 371] width 381 height 184
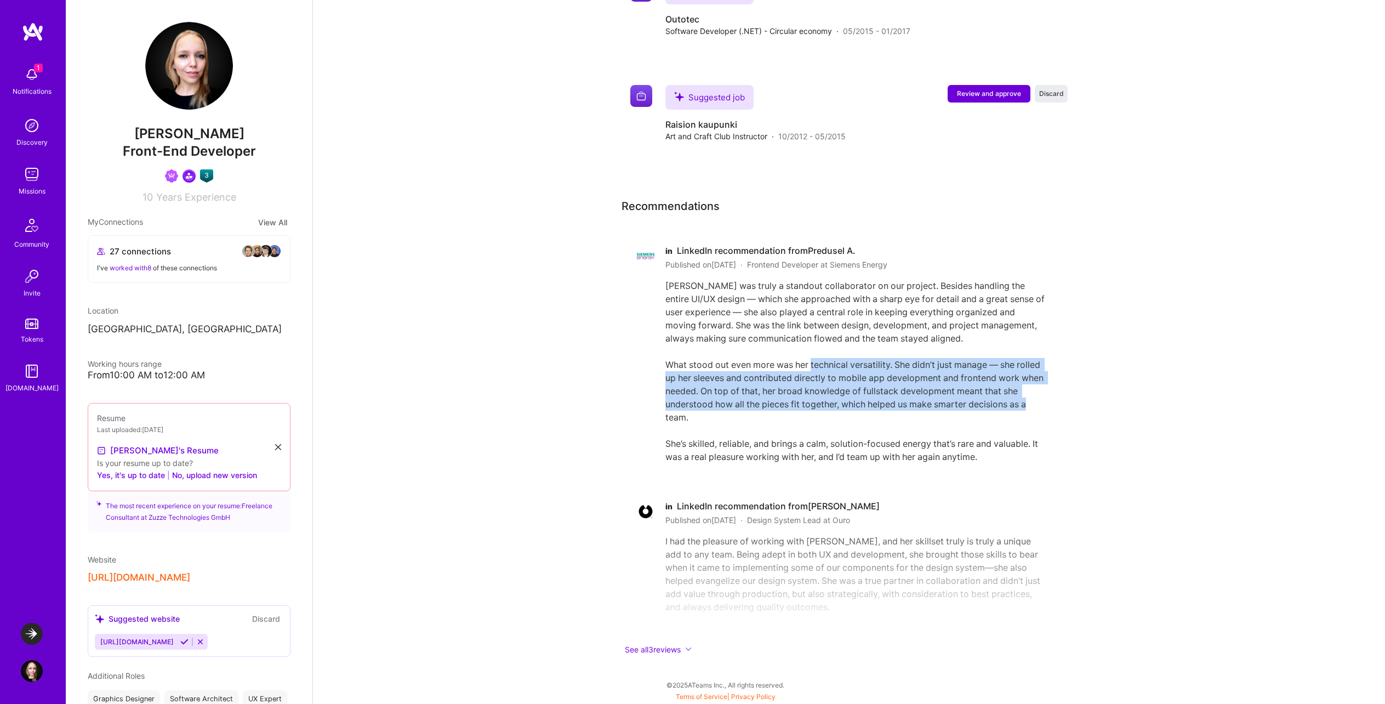
drag, startPoint x: 839, startPoint y: 359, endPoint x: 941, endPoint y: 418, distance: 118.3
click at [941, 418] on div "Susanna was truly a standout collaborator on our project. Besides handling the …" at bounding box center [855, 371] width 381 height 184
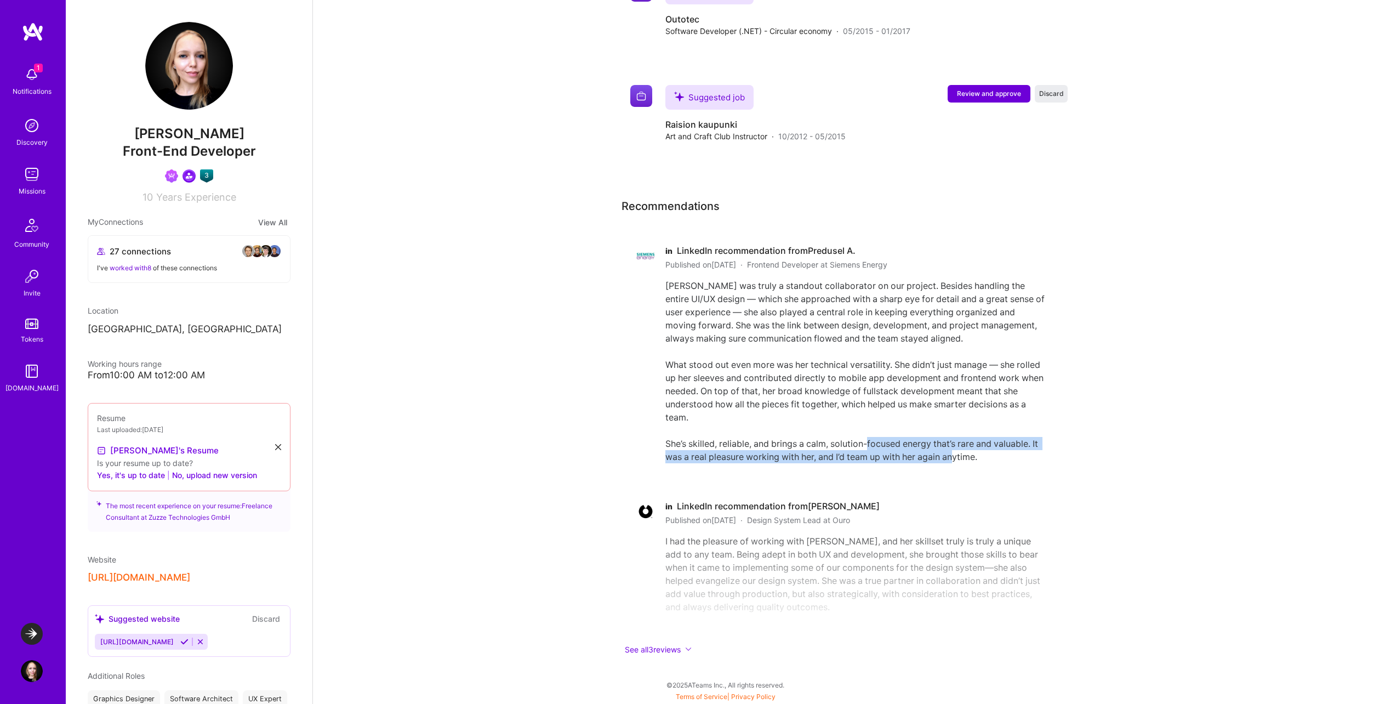
drag, startPoint x: 897, startPoint y: 443, endPoint x: 983, endPoint y: 451, distance: 86.4
click at [983, 451] on div "Susanna was truly a standout collaborator on our project. Besides handling the …" at bounding box center [855, 371] width 381 height 184
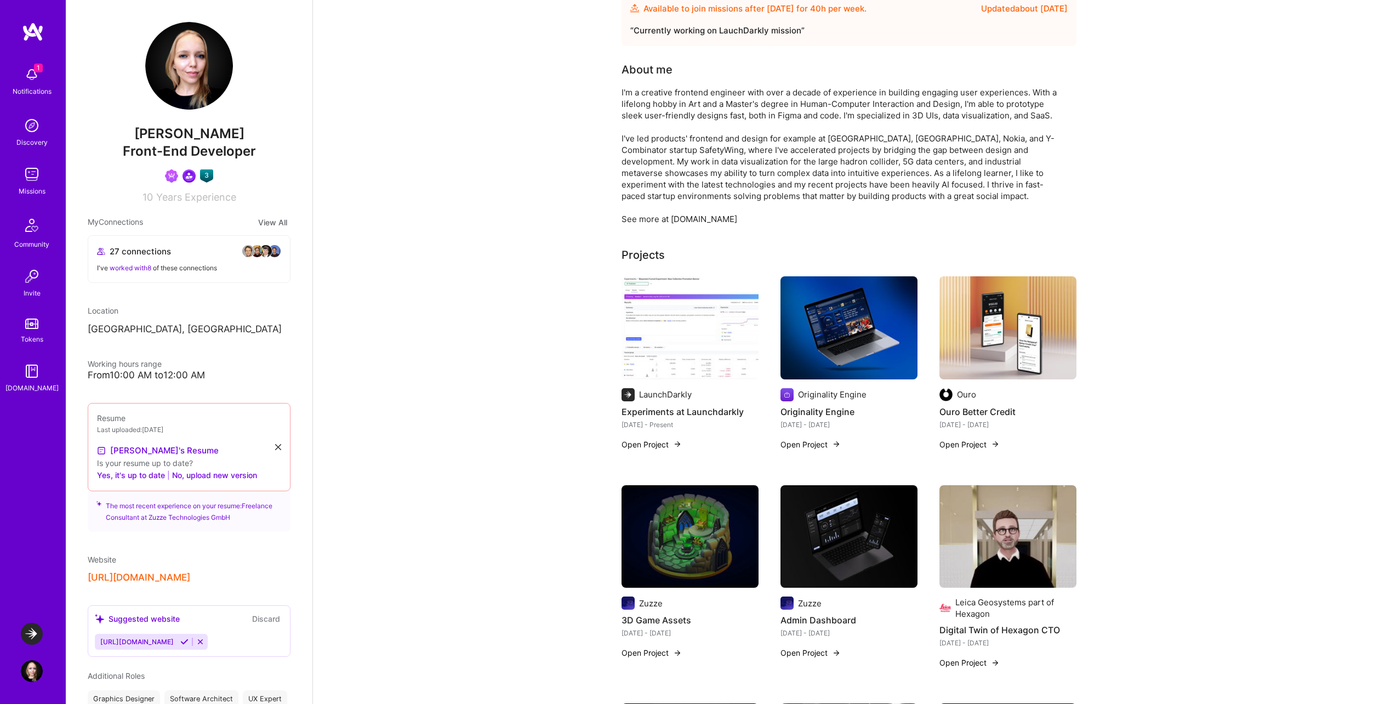
scroll to position [0, 0]
